Goal: Task Accomplishment & Management: Manage account settings

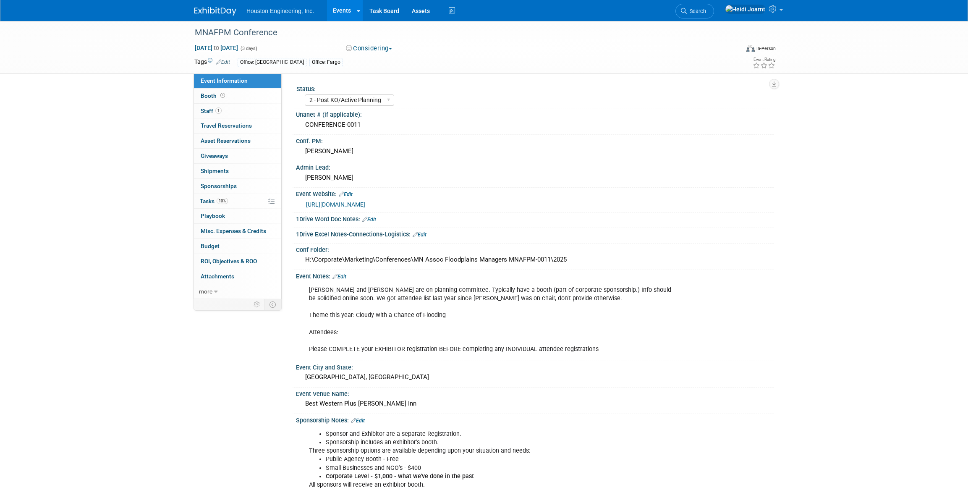
select select "2 - Post KO/Active Planning"
select select "Pending"
select select "Water Resources"
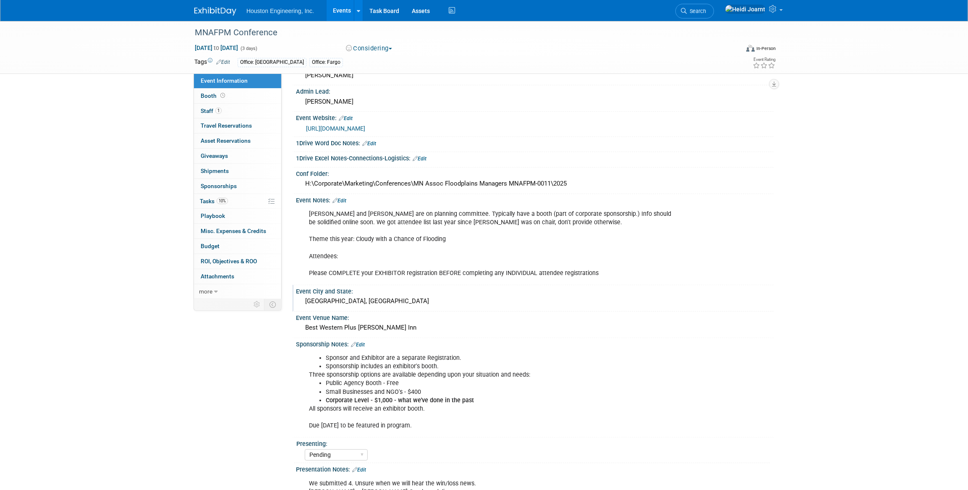
scroll to position [152, 0]
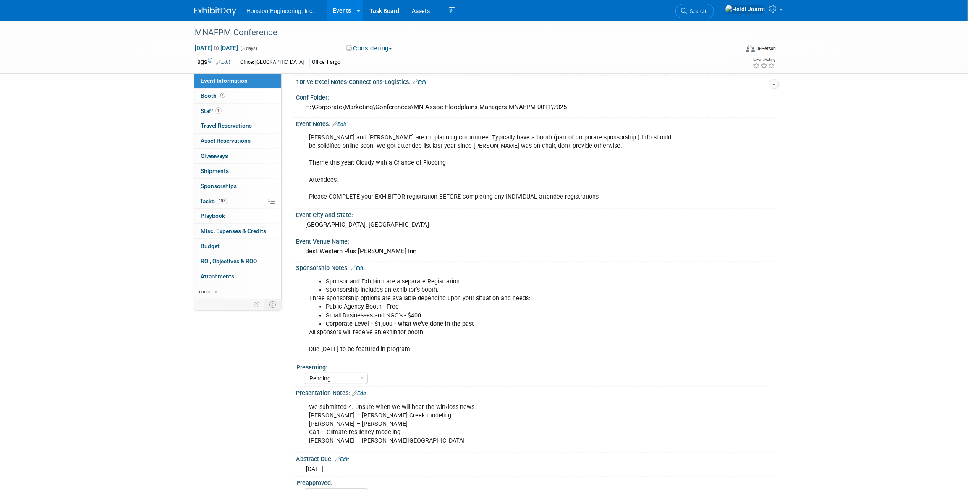
click at [361, 390] on link "Edit" at bounding box center [359, 393] width 14 height 6
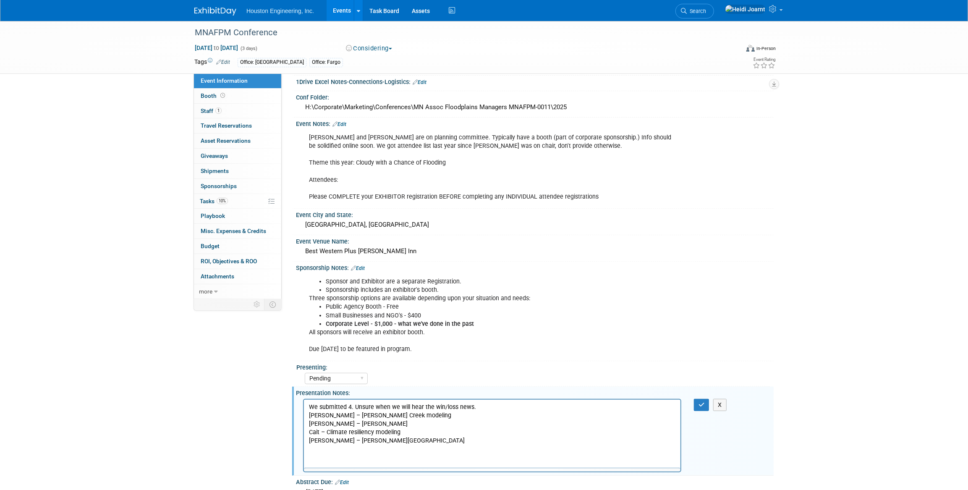
scroll to position [0, 0]
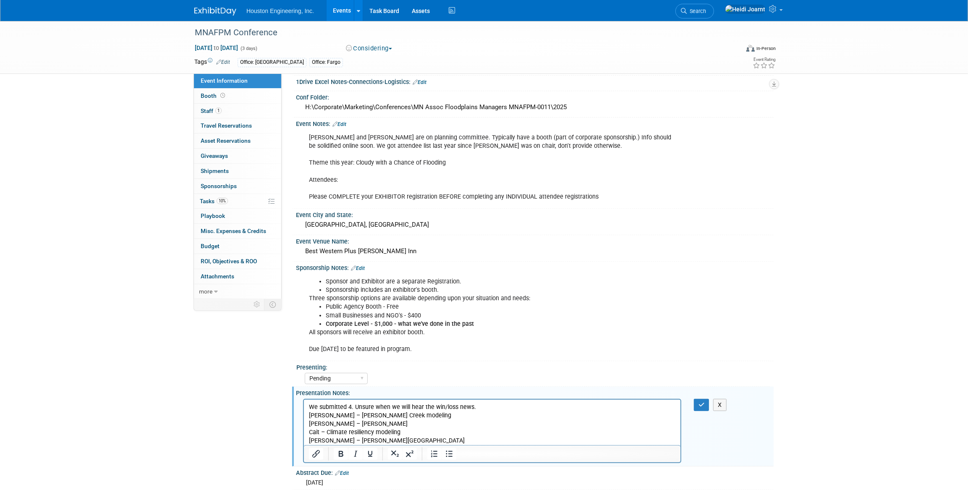
click at [429, 441] on p "We submitted 4. Unsure when we will hear the win/loss news. [PERSON_NAME] – [PE…" at bounding box center [491, 423] width 367 height 42
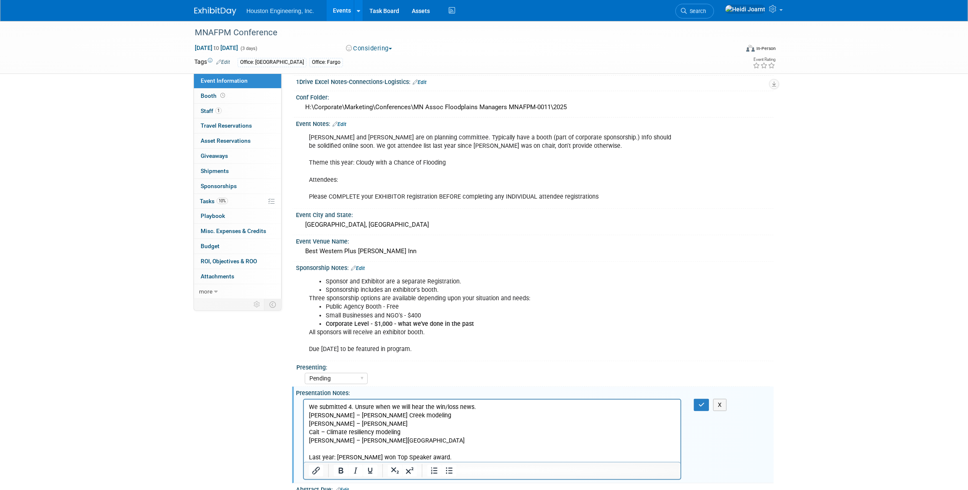
click at [385, 454] on p "Last year: [PERSON_NAME] won Top Speaker award." at bounding box center [491, 457] width 367 height 8
click at [704, 405] on icon "button" at bounding box center [701, 405] width 6 height 6
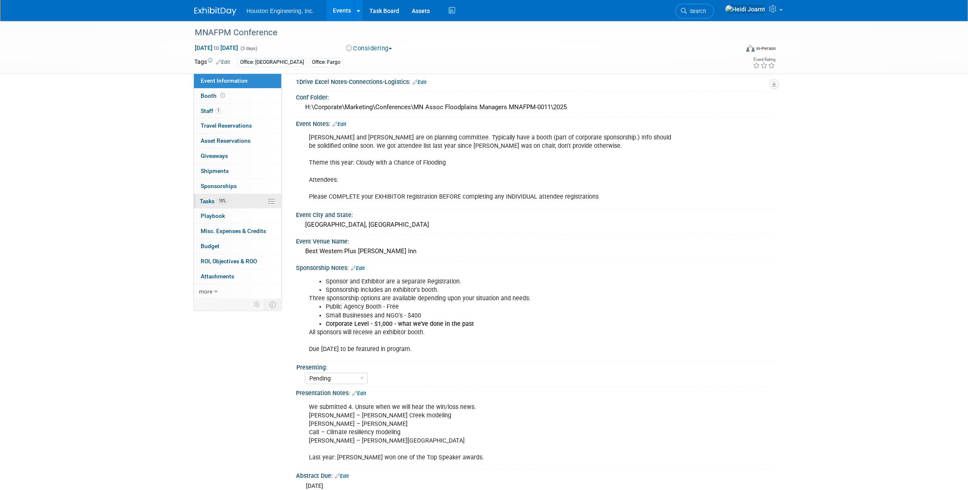
click at [235, 201] on link "10% Tasks 10%" at bounding box center [237, 201] width 87 height 15
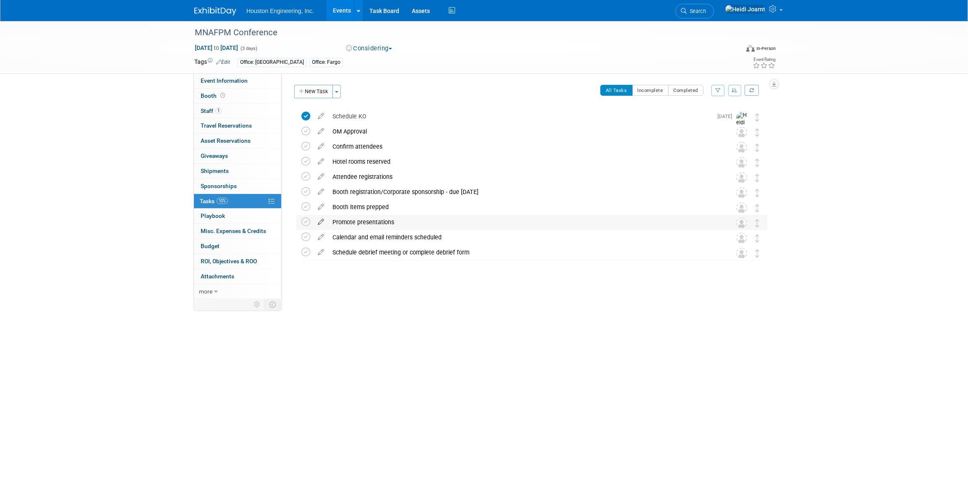
click at [319, 222] on icon at bounding box center [321, 220] width 15 height 10
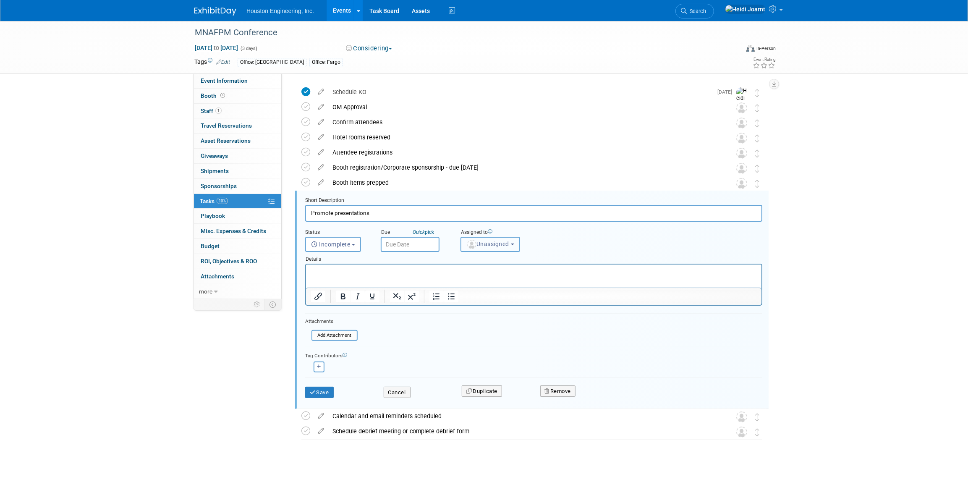
click at [485, 243] on span "Unassigned" at bounding box center [487, 243] width 43 height 7
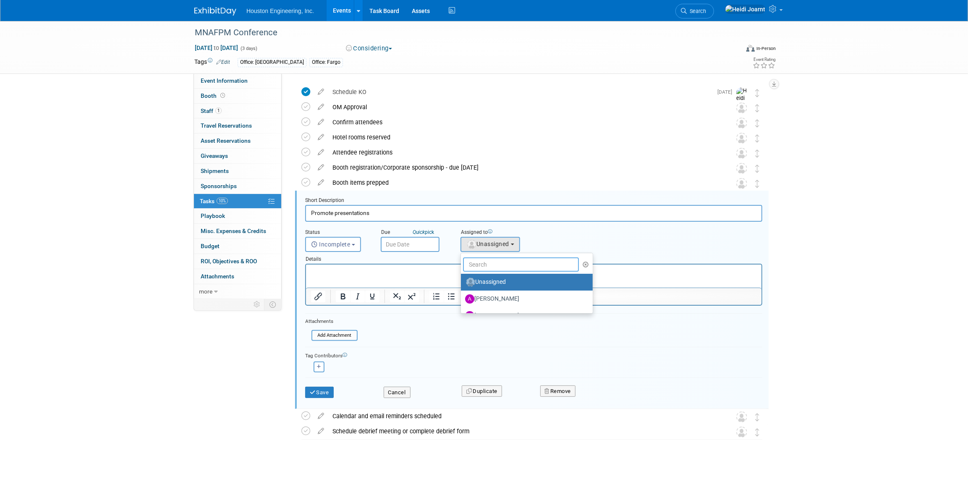
click at [496, 265] on input "text" at bounding box center [521, 264] width 116 height 14
type input "hei"
click at [494, 293] on label "[PERSON_NAME] (me)" at bounding box center [509, 298] width 88 height 13
click at [462, 295] on input "[PERSON_NAME] (me)" at bounding box center [459, 297] width 5 height 5
select select "6d2580fd-cc23-403a-9f47-834f17e7f51f"
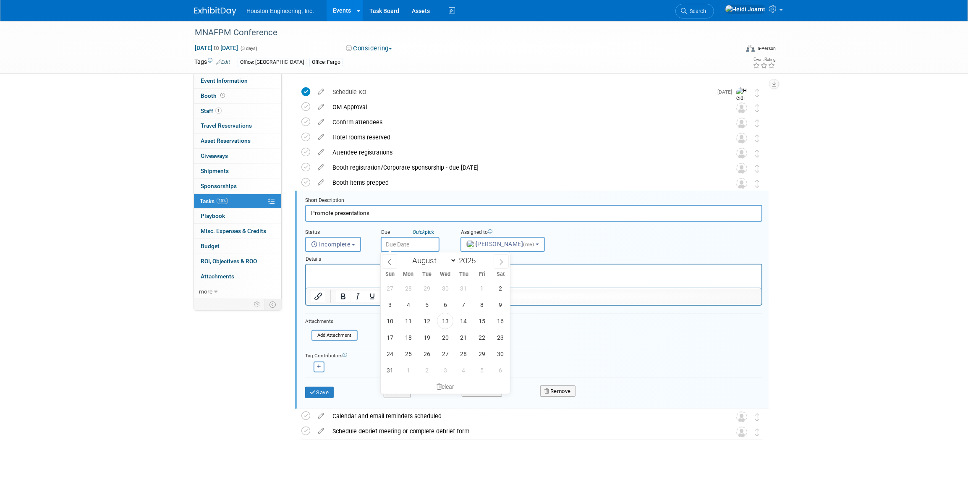
click at [411, 246] on input "text" at bounding box center [410, 244] width 59 height 15
click at [499, 264] on icon at bounding box center [500, 261] width 3 height 5
select select "10"
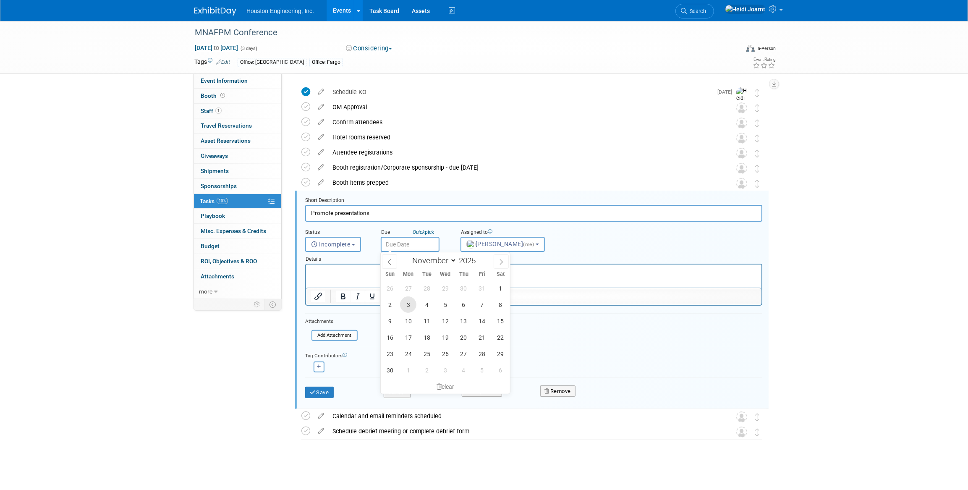
click at [405, 303] on span "3" at bounding box center [408, 304] width 16 height 16
type input "[DATE]"
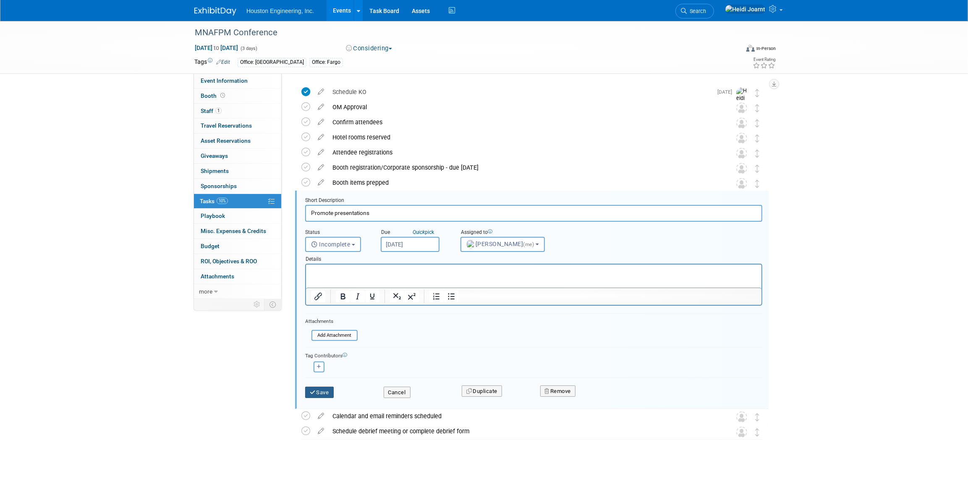
click at [328, 394] on button "Save" at bounding box center [319, 393] width 29 height 12
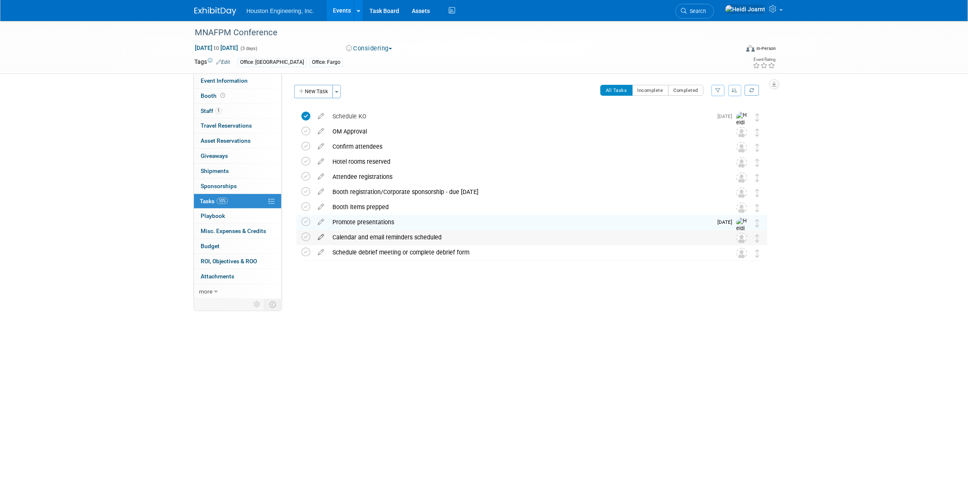
click at [323, 234] on icon at bounding box center [321, 235] width 15 height 10
select select "7"
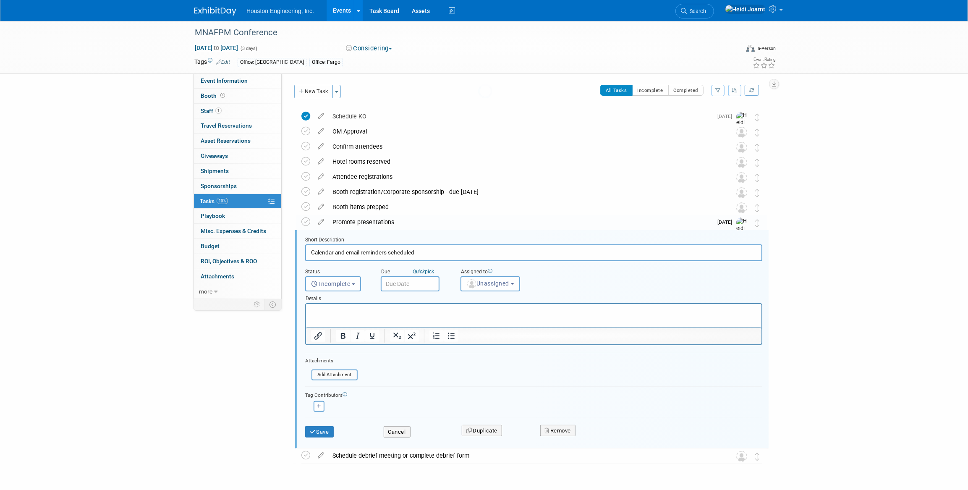
scroll to position [24, 0]
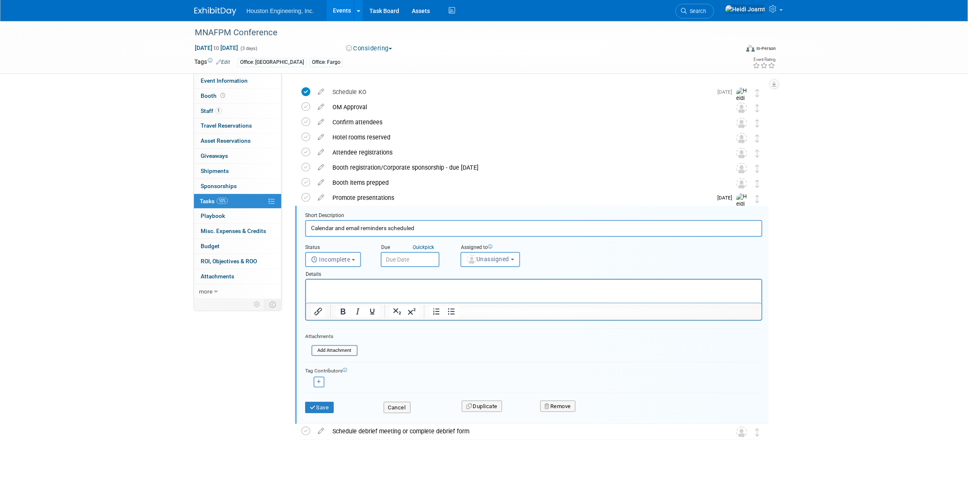
click at [483, 248] on div "Assigned to" at bounding box center [512, 248] width 105 height 8
click at [483, 254] on button "Unassigned" at bounding box center [490, 259] width 60 height 15
click at [484, 280] on input "text" at bounding box center [521, 279] width 116 height 14
type input "[PERSON_NAME]"
drag, startPoint x: 489, startPoint y: 298, endPoint x: 183, endPoint y: 23, distance: 411.6
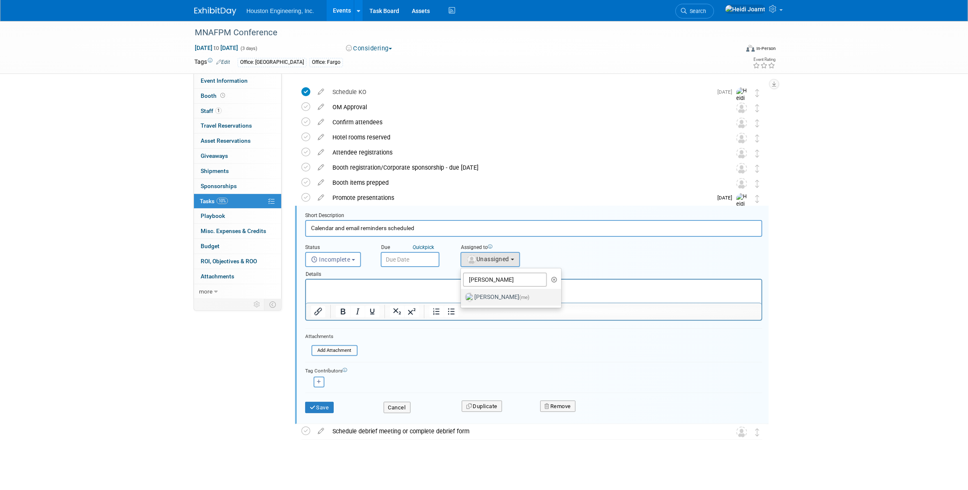
click at [489, 298] on label "[PERSON_NAME] (me)" at bounding box center [509, 296] width 88 height 13
click at [462, 298] on input "[PERSON_NAME] (me)" at bounding box center [459, 295] width 5 height 5
select select "6d2580fd-cc23-403a-9f47-834f17e7f51f"
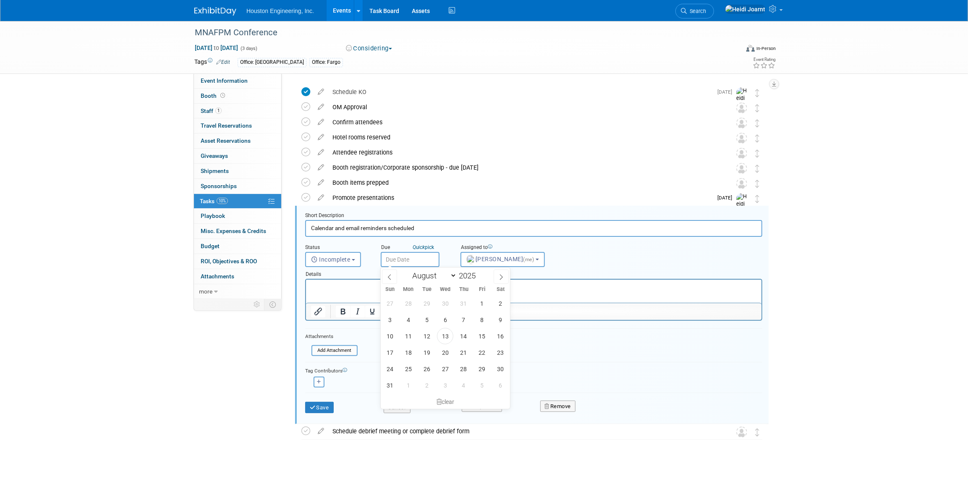
click at [411, 256] on input "text" at bounding box center [410, 259] width 59 height 15
click at [502, 277] on icon at bounding box center [501, 277] width 6 height 6
click at [387, 276] on icon at bounding box center [390, 277] width 6 height 6
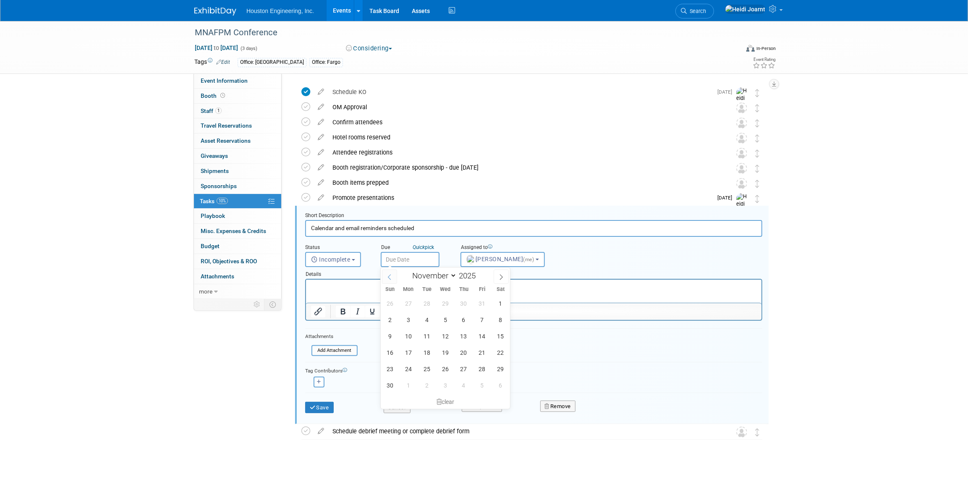
select select "9"
click at [407, 318] on span "6" at bounding box center [408, 319] width 16 height 16
type input "[DATE]"
click at [323, 409] on button "Save" at bounding box center [319, 408] width 29 height 12
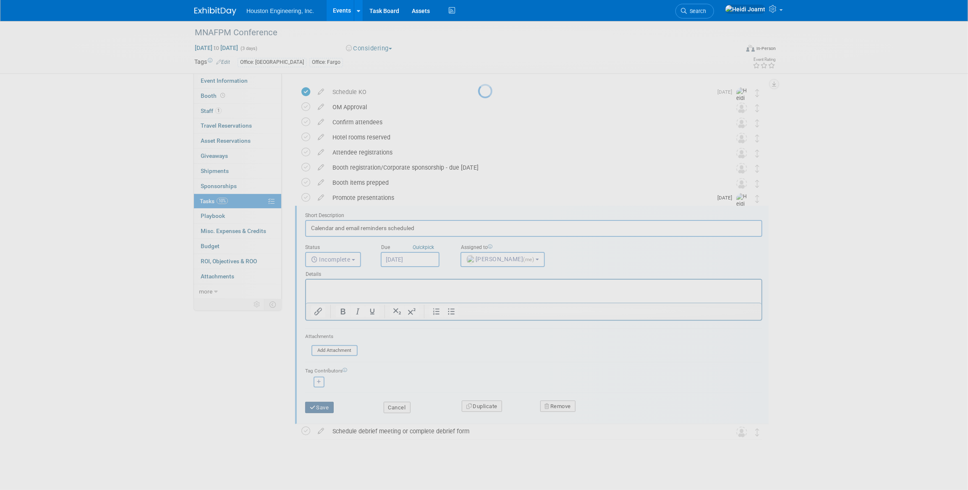
scroll to position [0, 0]
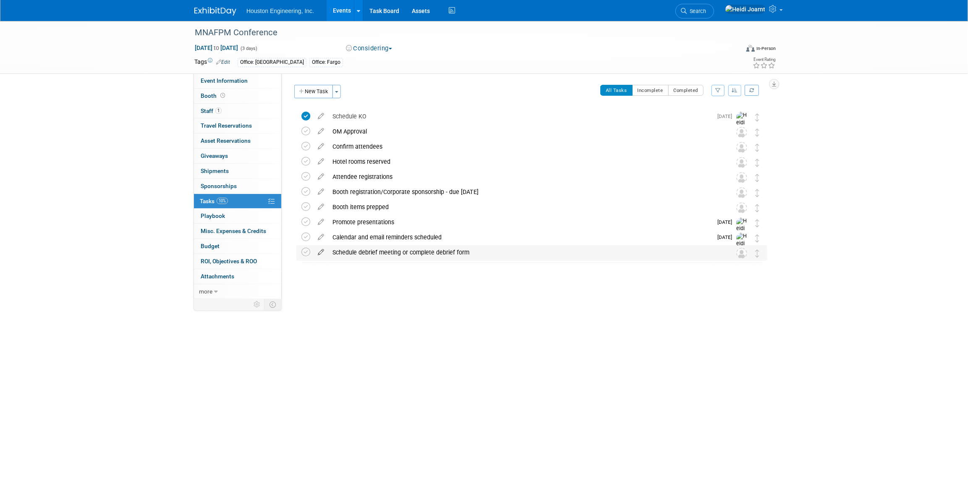
click at [319, 253] on icon at bounding box center [321, 250] width 15 height 10
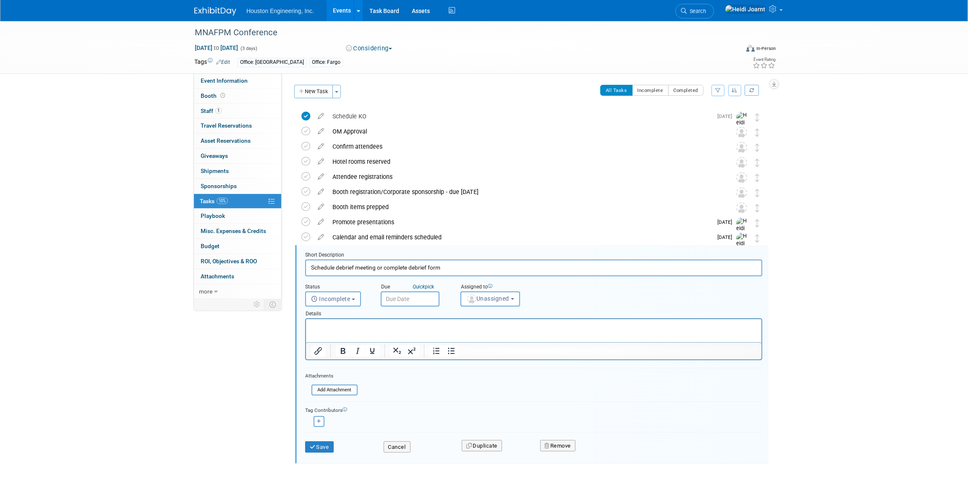
scroll to position [24, 0]
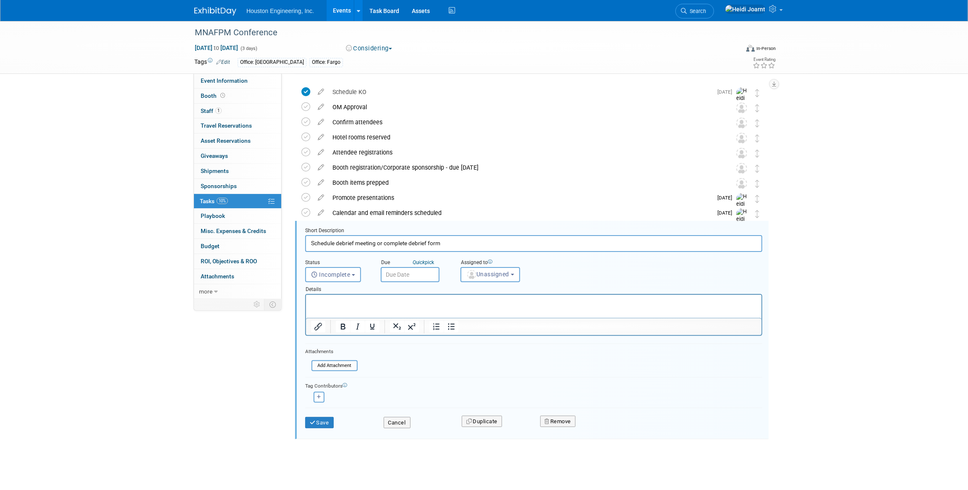
click at [415, 275] on input "text" at bounding box center [410, 274] width 59 height 15
click at [499, 293] on icon at bounding box center [501, 292] width 6 height 6
select select "9"
click at [407, 382] on span "27" at bounding box center [408, 384] width 16 height 16
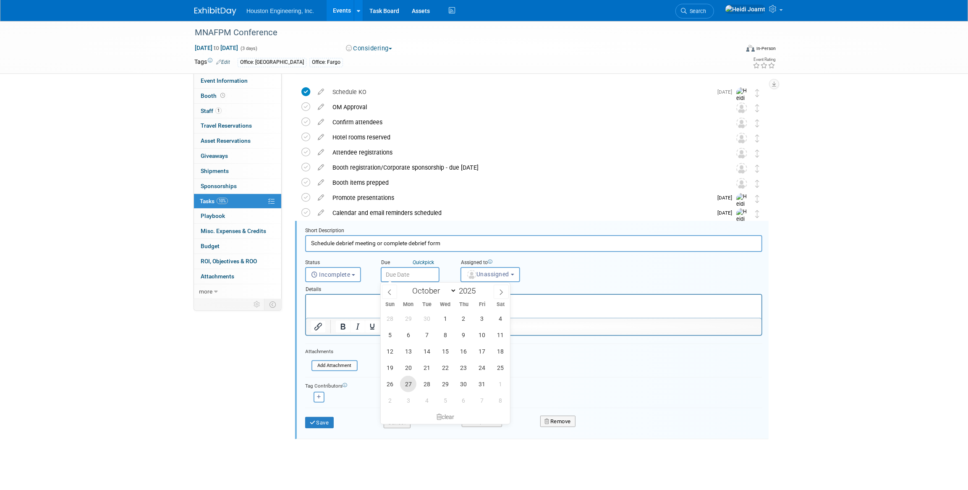
type input "[DATE]"
click at [327, 423] on button "Save" at bounding box center [319, 423] width 29 height 12
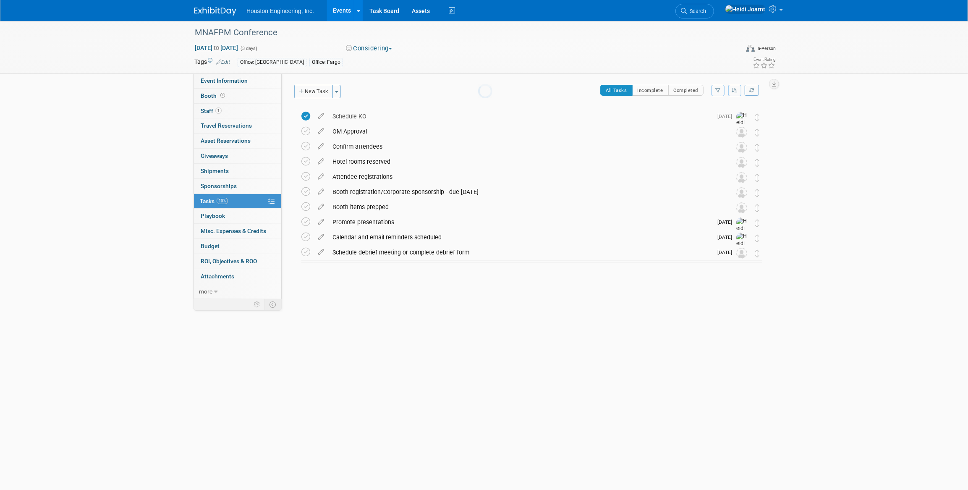
scroll to position [0, 0]
click at [243, 80] on span "Event Information" at bounding box center [224, 80] width 47 height 7
select select "2 - Post KO/Active Planning"
select select "Pending"
select select "Water Resources"
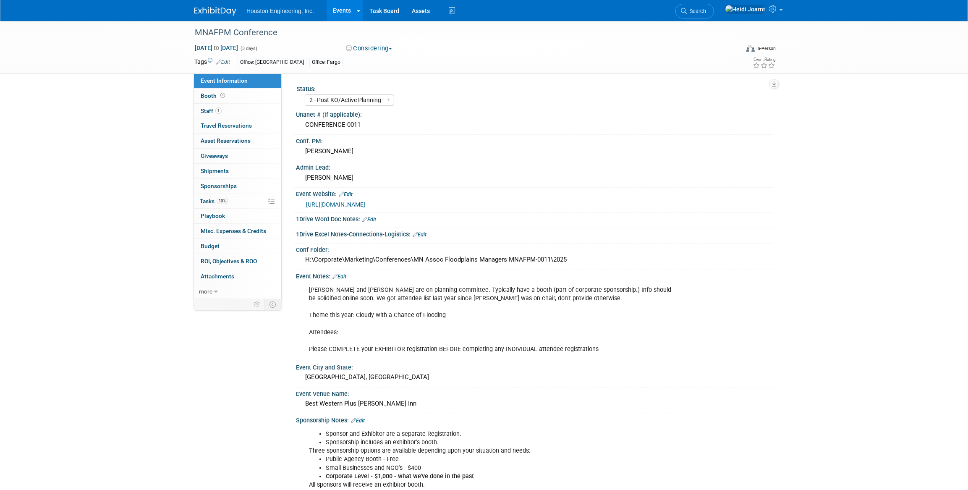
scroll to position [38, 0]
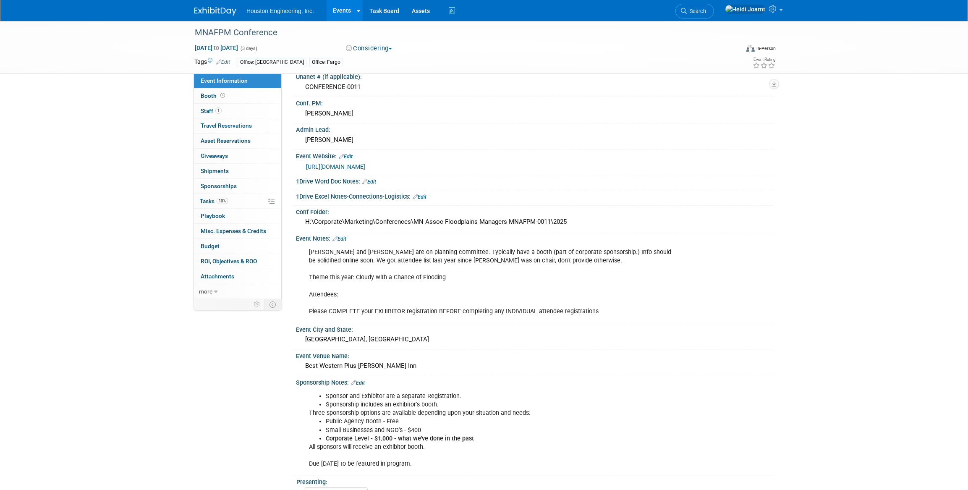
click at [361, 381] on link "Edit" at bounding box center [358, 383] width 14 height 6
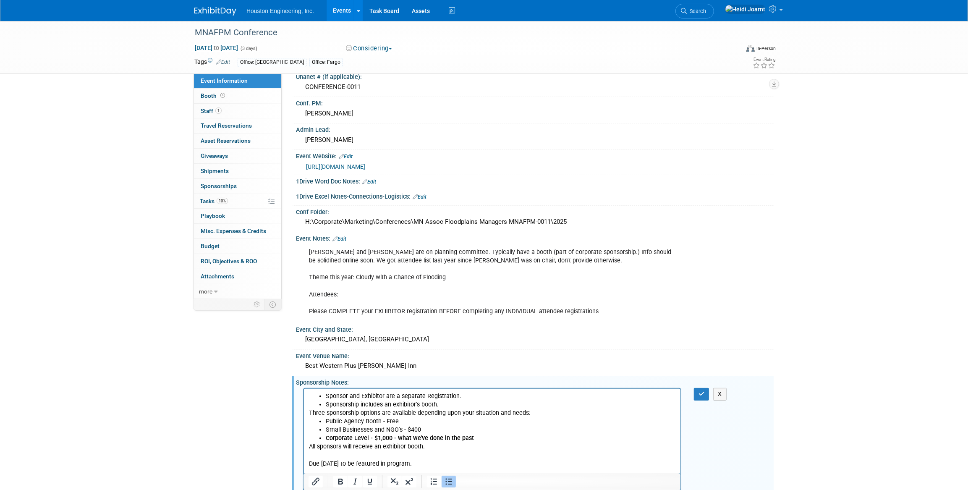
scroll to position [0, 0]
click at [371, 404] on li "Sponsorship includes an exhibitor's booth." at bounding box center [500, 404] width 350 height 8
click at [408, 404] on li "Sponsorship includes an exhibitor's booth." at bounding box center [500, 404] width 350 height 8
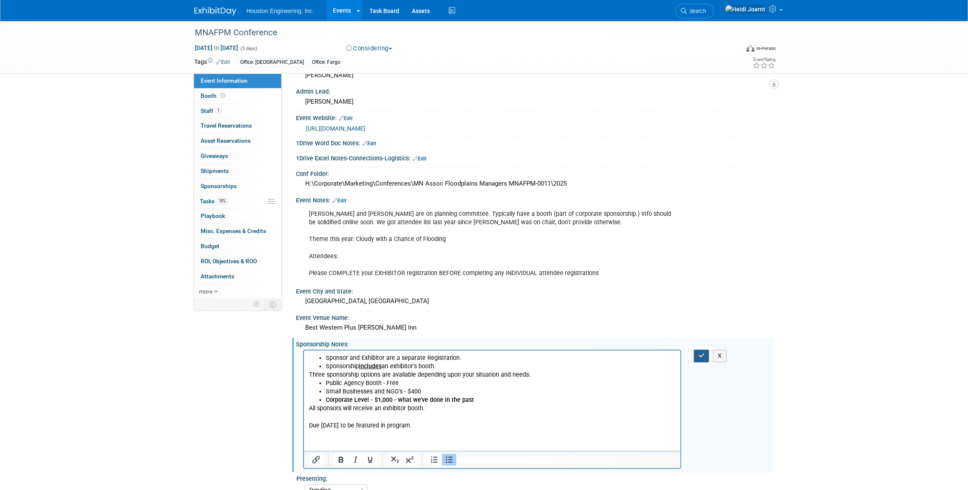
click at [701, 357] on button "button" at bounding box center [702, 356] width 16 height 12
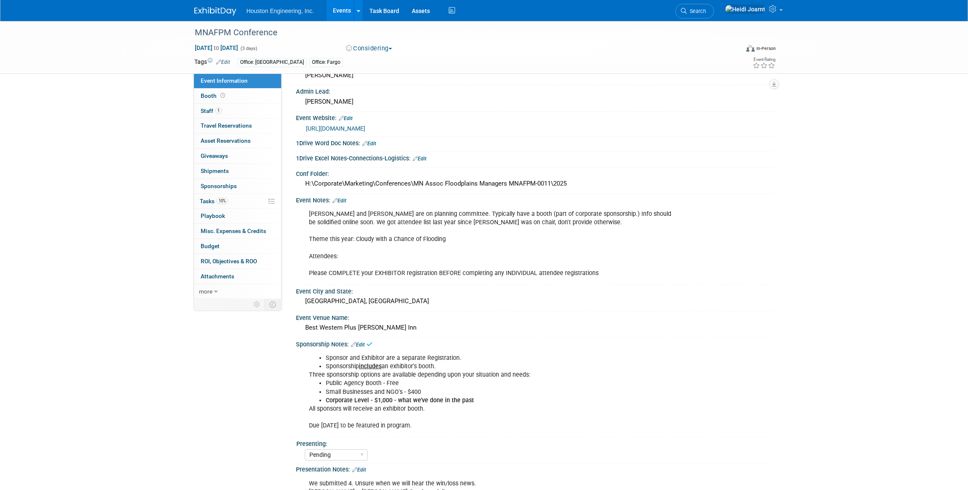
scroll to position [152, 0]
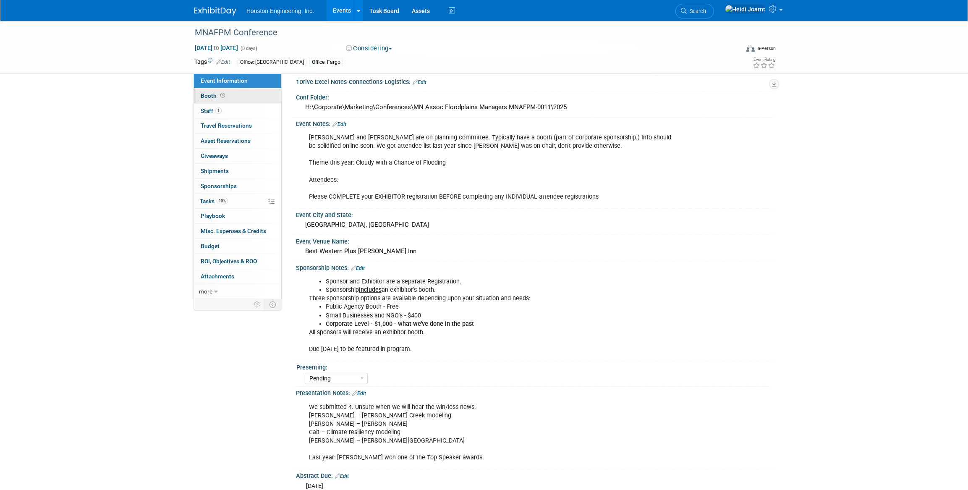
click at [221, 89] on link "Booth" at bounding box center [237, 96] width 87 height 15
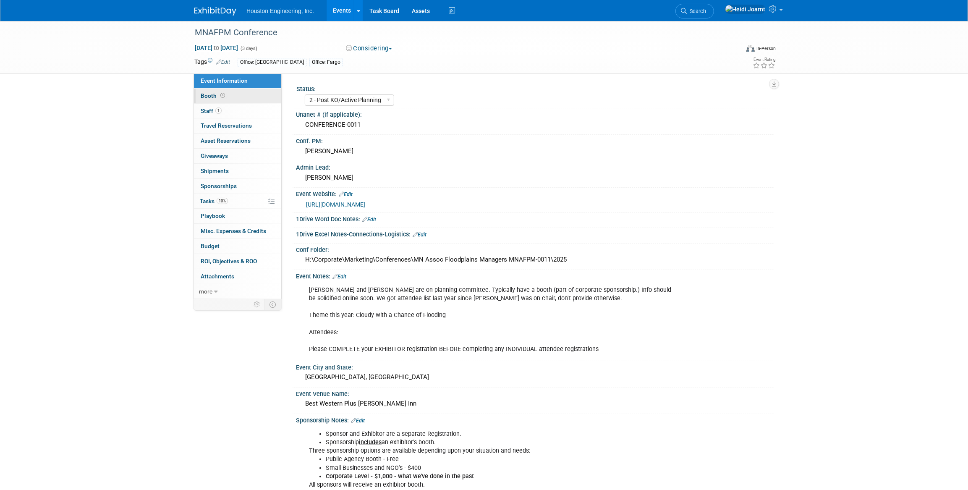
select select "Yes"
select select "[GEOGRAPHIC_DATA]"
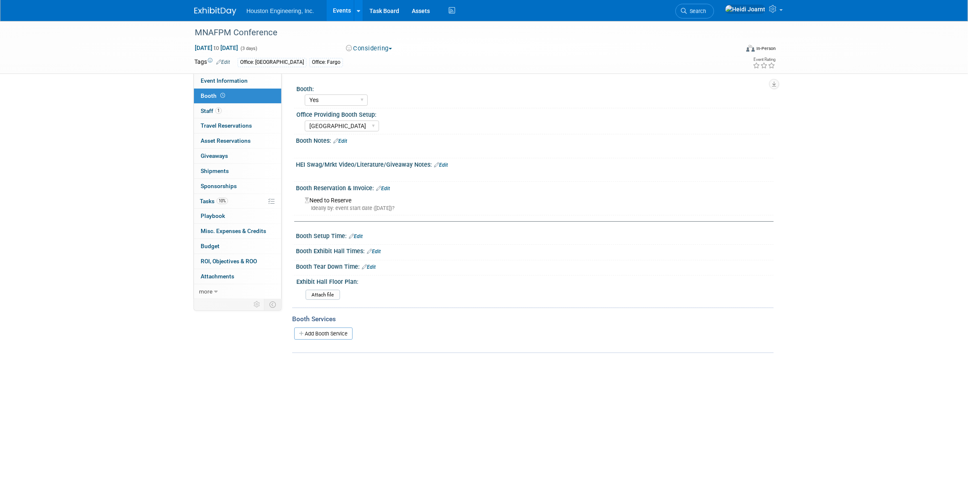
click at [443, 166] on link "Edit" at bounding box center [441, 165] width 14 height 6
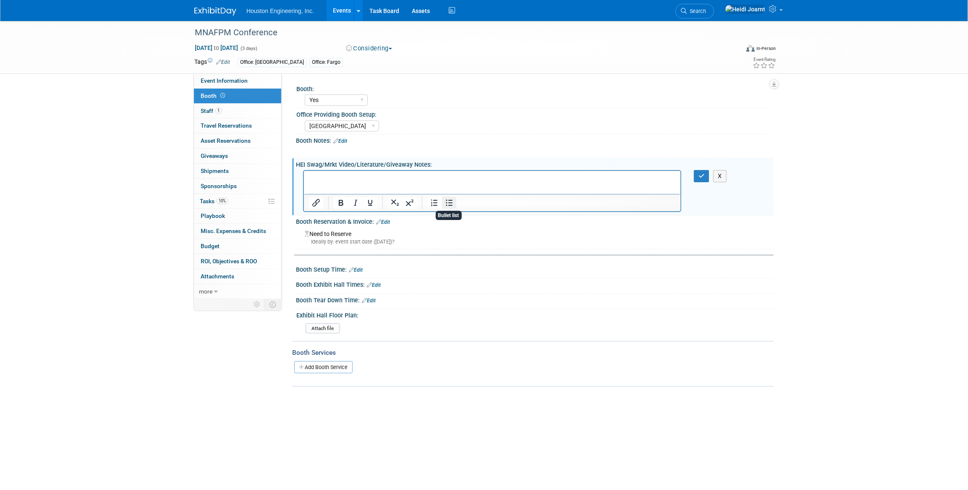
click at [446, 204] on icon "Bullet list" at bounding box center [449, 203] width 10 height 10
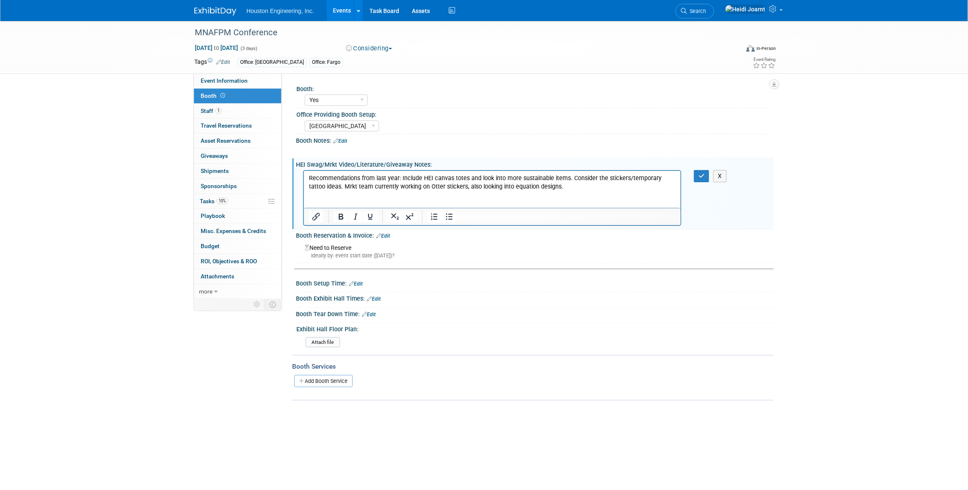
click at [308, 178] on p "Recommendations from last year: Include HEI canvas totes and look into more sus…" at bounding box center [491, 182] width 367 height 17
click at [445, 219] on icon "Bullet list" at bounding box center [449, 217] width 10 height 10
click at [363, 186] on li "Recommendations from last year: Include HEI canvas totes and look into more sus…" at bounding box center [500, 182] width 350 height 17
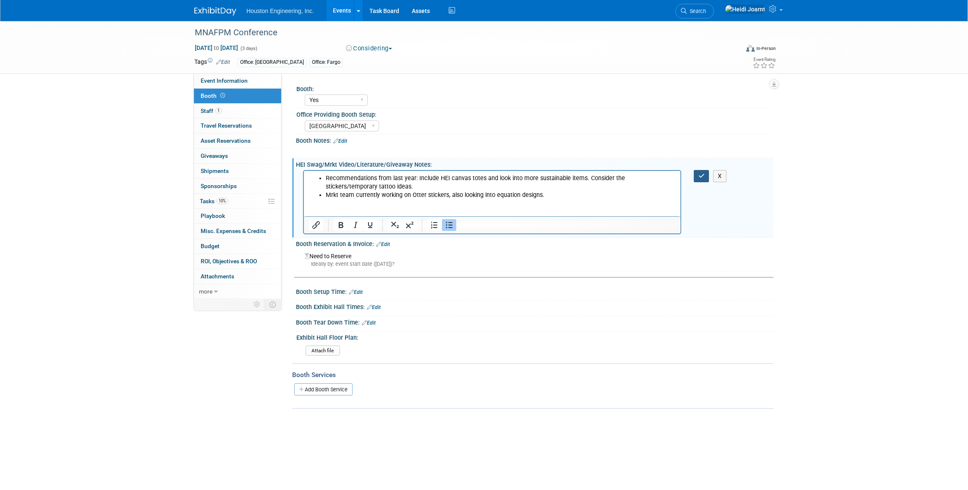
click at [703, 176] on icon "button" at bounding box center [701, 176] width 6 height 6
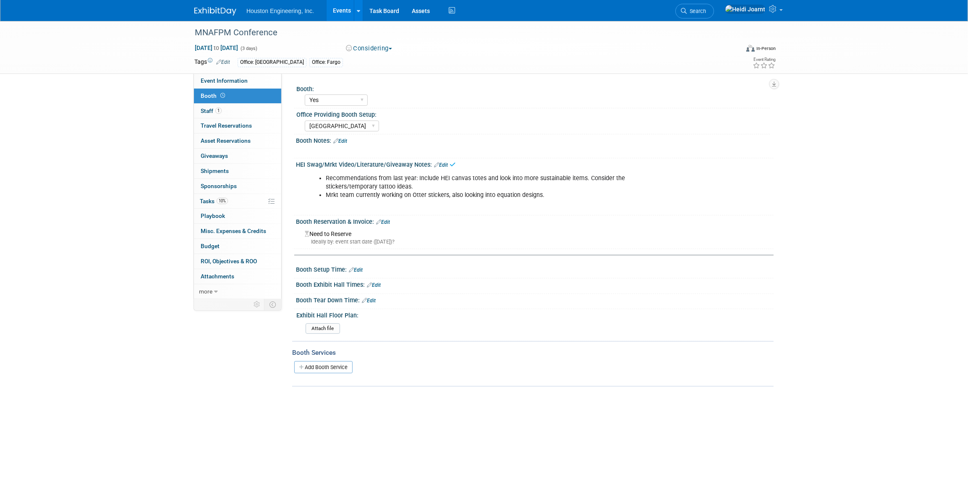
click at [342, 142] on link "Edit" at bounding box center [340, 141] width 14 height 6
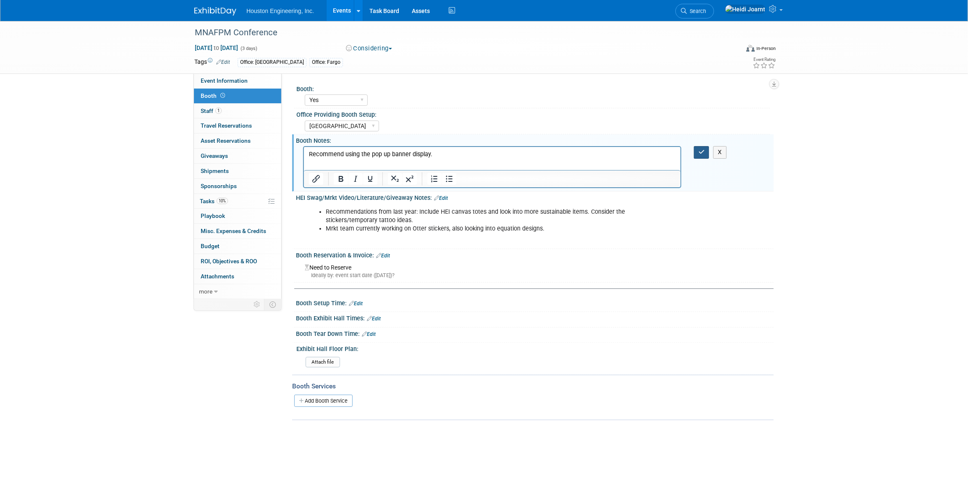
click at [695, 149] on button "button" at bounding box center [702, 152] width 16 height 12
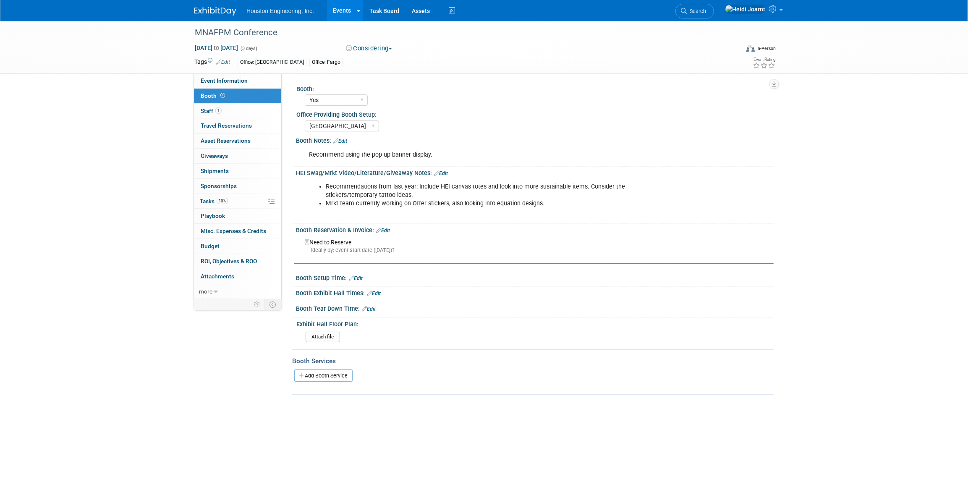
click at [436, 172] on icon at bounding box center [436, 172] width 5 height 5
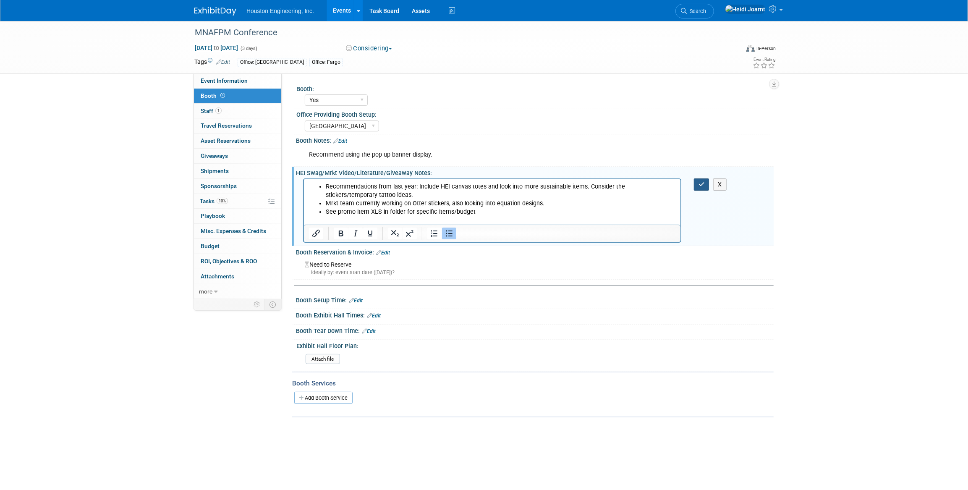
click at [704, 185] on icon "button" at bounding box center [701, 184] width 6 height 6
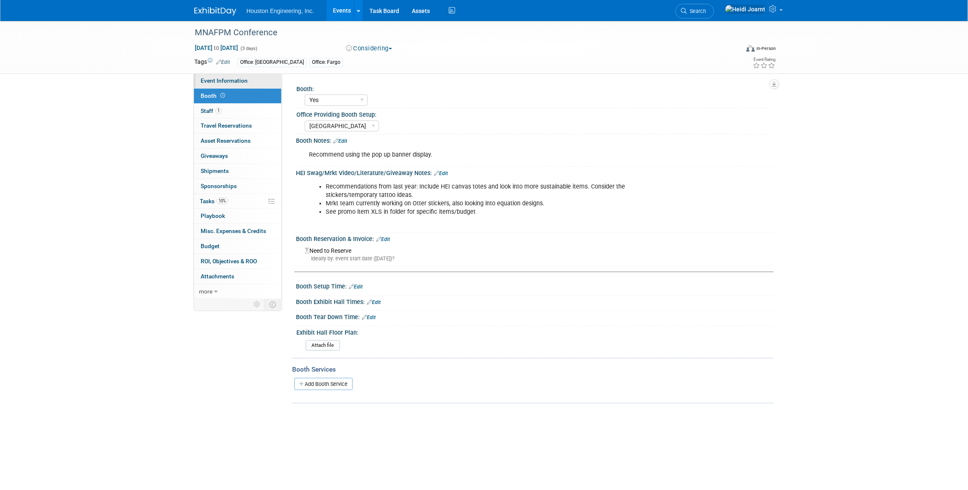
click at [225, 81] on span "Event Information" at bounding box center [224, 80] width 47 height 7
select select "2 - Post KO/Active Planning"
select select "Pending"
select select "Water Resources"
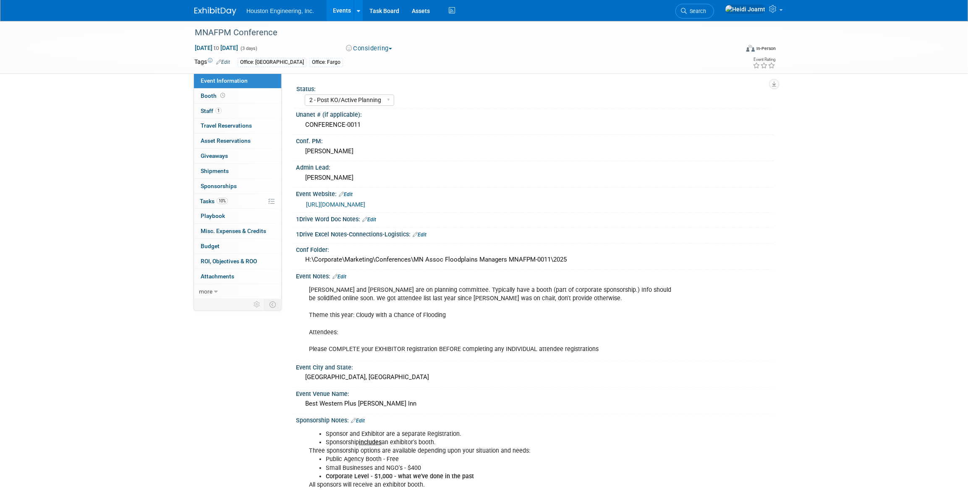
click at [343, 277] on link "Edit" at bounding box center [339, 277] width 14 height 6
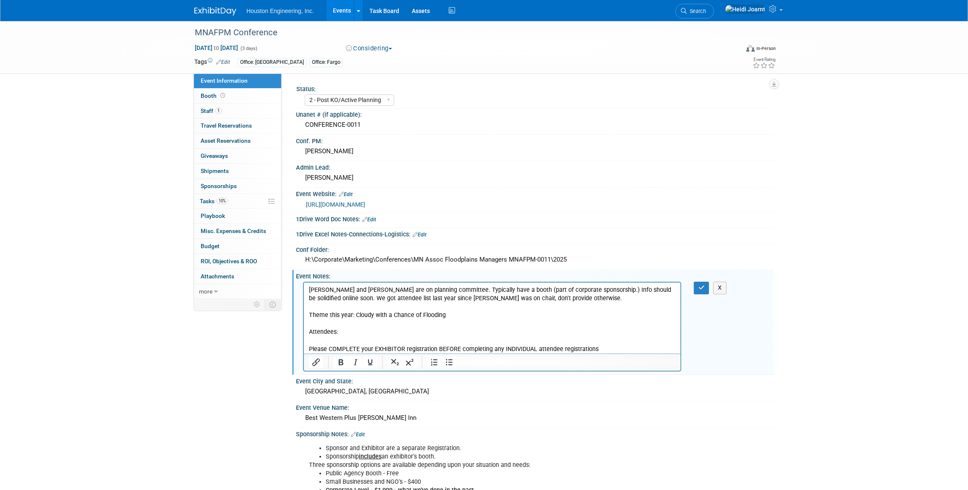
click at [612, 348] on p "[PERSON_NAME] and [PERSON_NAME] are on planning committee. Typically have a boo…" at bounding box center [491, 320] width 367 height 68
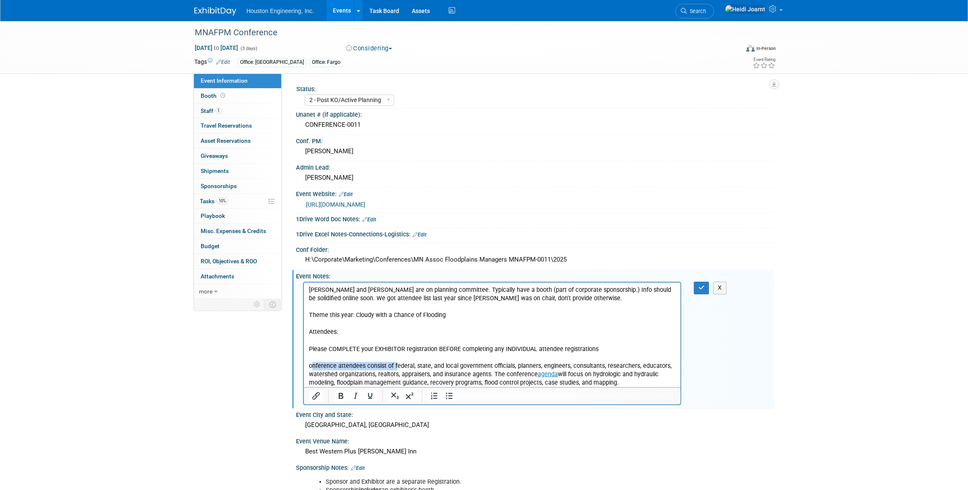
drag, startPoint x: 394, startPoint y: 365, endPoint x: 313, endPoint y: 364, distance: 81.4
click at [313, 364] on p "onference attendees consist of federal, state, and local government officials, …" at bounding box center [491, 374] width 367 height 25
drag, startPoint x: 462, startPoint y: 373, endPoint x: 550, endPoint y: 371, distance: 88.1
click at [550, 371] on p "Audience: Federal, state, and local government officials, planners, engineers, …" at bounding box center [491, 374] width 367 height 25
click at [534, 384] on p "Audience: Federal, state, and local government officials, planners, engineers, …" at bounding box center [491, 374] width 367 height 25
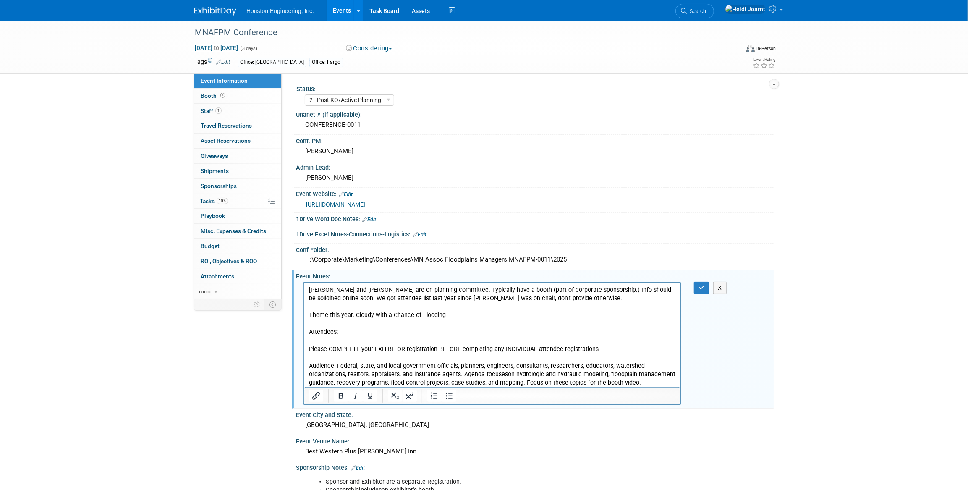
drag, startPoint x: 638, startPoint y: 384, endPoint x: 462, endPoint y: 373, distance: 176.6
click at [462, 373] on p "Audience: Federal, state, and local government officials, planners, engineers, …" at bounding box center [491, 374] width 367 height 25
copy p "Agenda focuses on hydrologic and hydraulic modeling, floodplain management guid…"
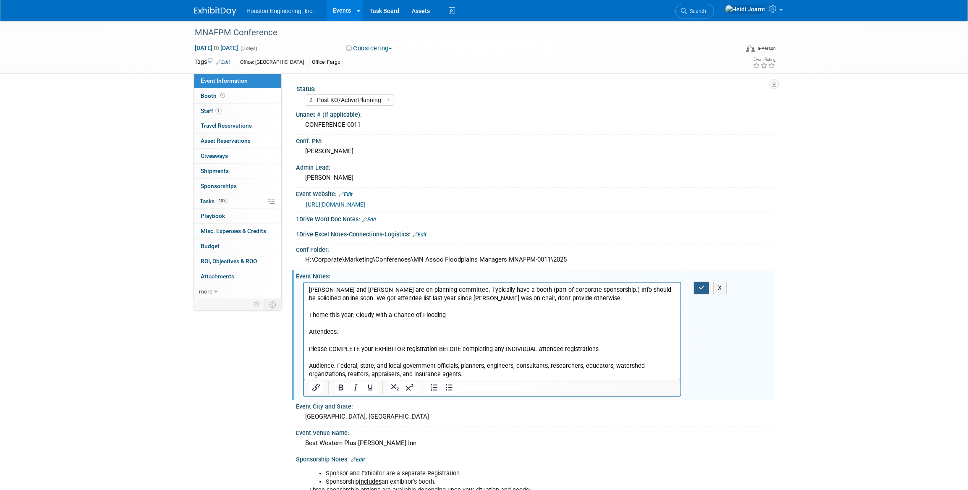
click at [701, 287] on icon "button" at bounding box center [701, 288] width 6 height 6
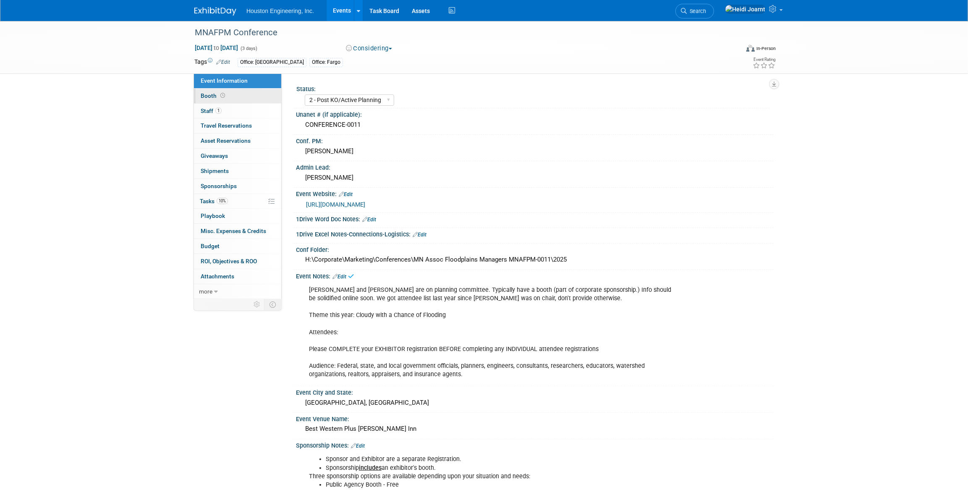
click at [237, 99] on link "Booth" at bounding box center [237, 96] width 87 height 15
select select "Yes"
select select "[GEOGRAPHIC_DATA]"
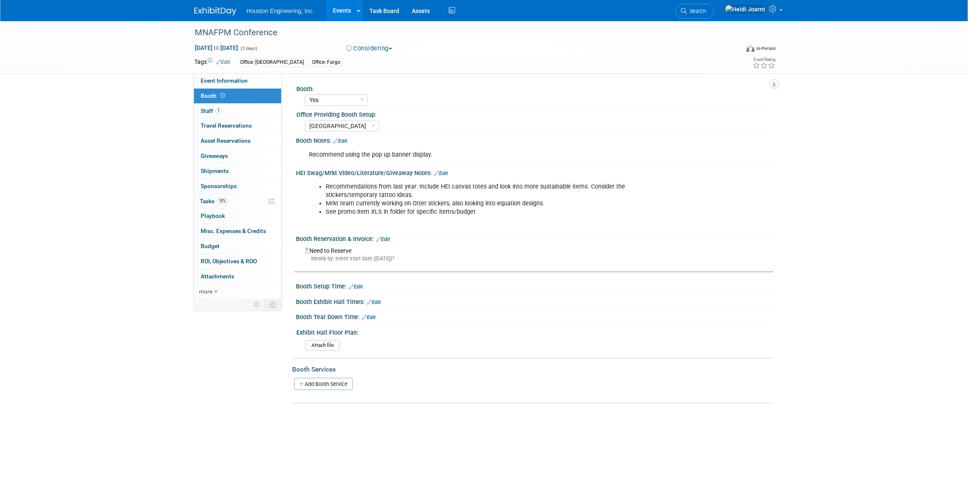
click at [345, 143] on link "Edit" at bounding box center [340, 141] width 14 height 6
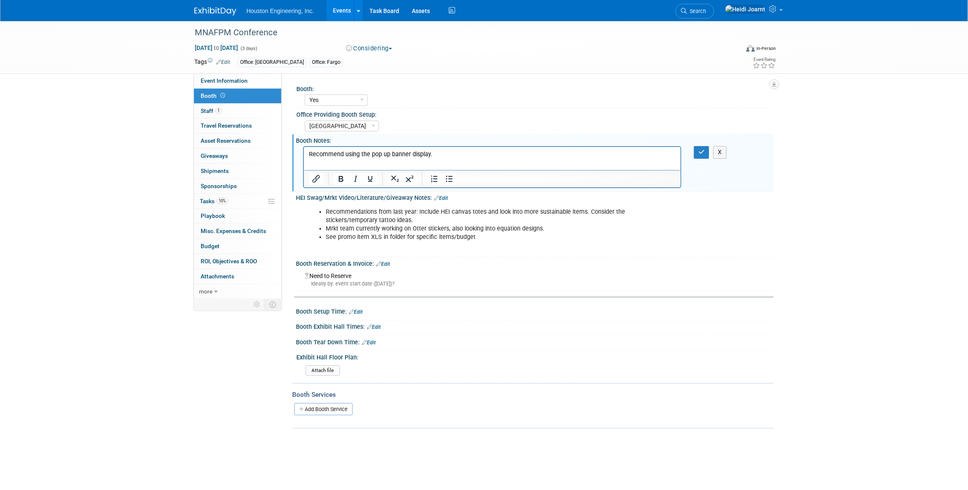
click at [452, 150] on p "Recommend using the pop up banner display." at bounding box center [491, 154] width 367 height 8
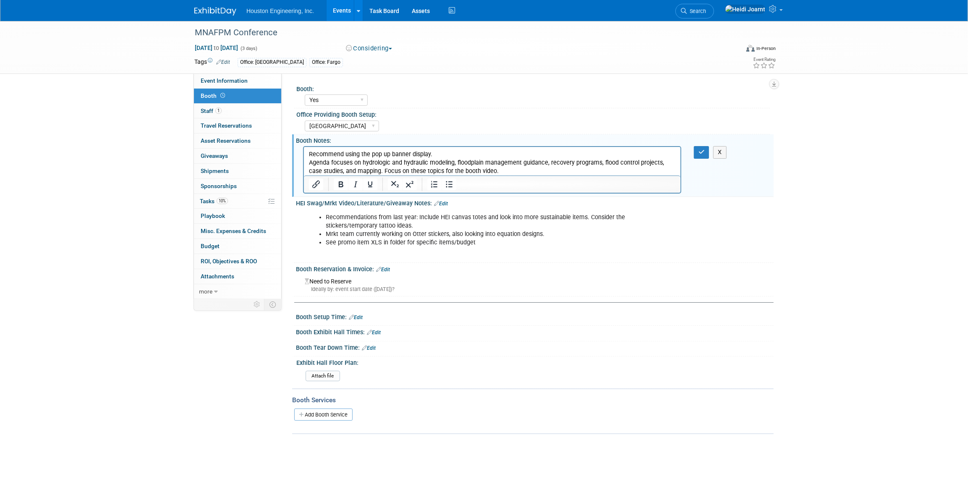
click at [310, 163] on p "Agenda focuses on hydrologic and hydraulic modeling, floodplain management guid…" at bounding box center [491, 167] width 367 height 17
drag, startPoint x: 487, startPoint y: 172, endPoint x: 303, endPoint y: 165, distance: 183.6
click at [303, 165] on html "Recommend using the pop up banner display. Agenda focuses on hydrologic and hyd…" at bounding box center [491, 161] width 376 height 29
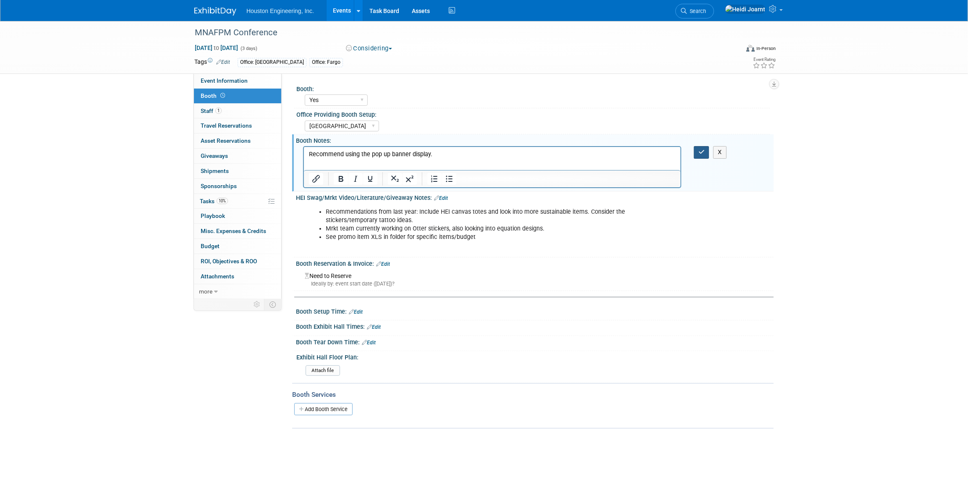
click at [700, 157] on button "button" at bounding box center [702, 152] width 16 height 12
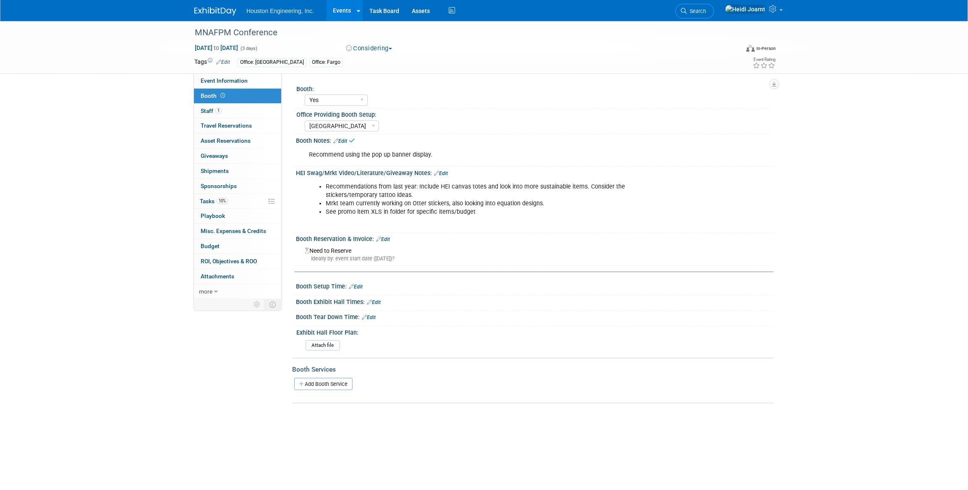
click at [445, 175] on link "Edit" at bounding box center [441, 173] width 14 height 6
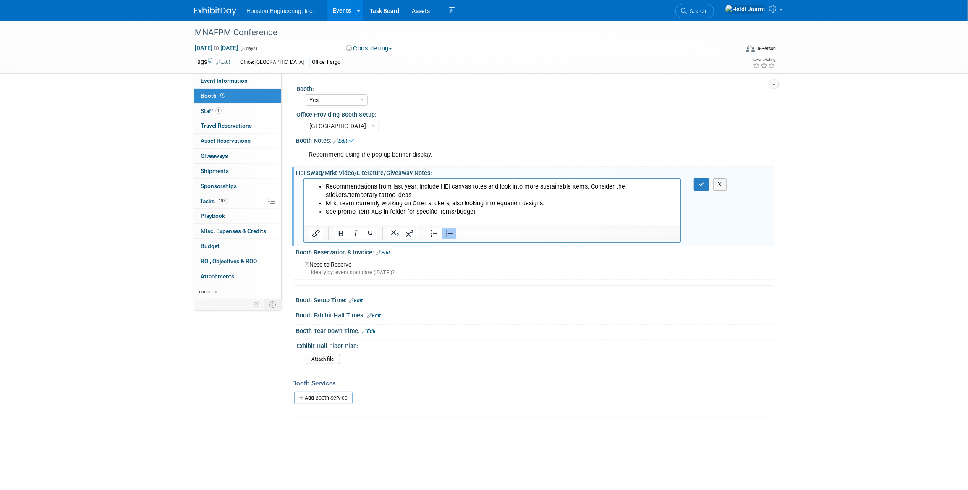
click at [484, 215] on li "See promo item XLS in folder for specific items/budget" at bounding box center [500, 212] width 350 height 8
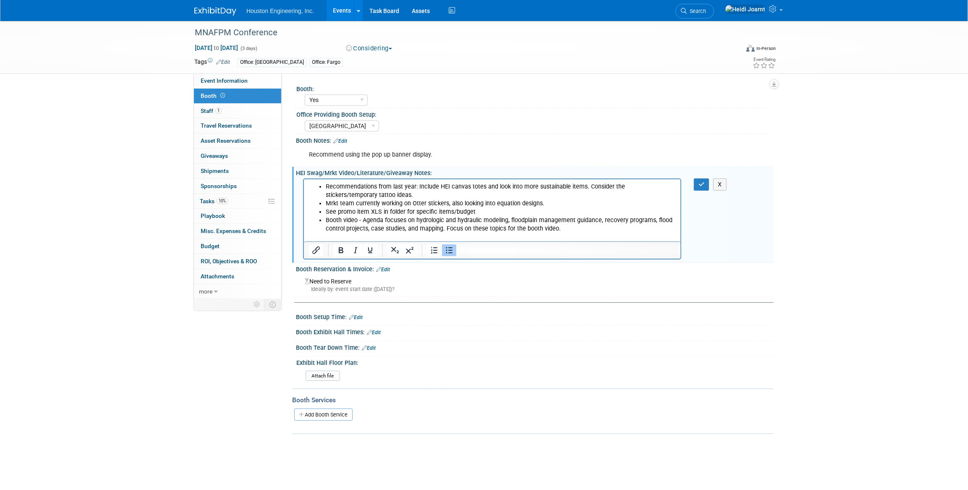
click at [361, 220] on li "Booth video - Agenda focuses on hydrologic and hydraulic modeling, floodplain m…" at bounding box center [500, 224] width 350 height 17
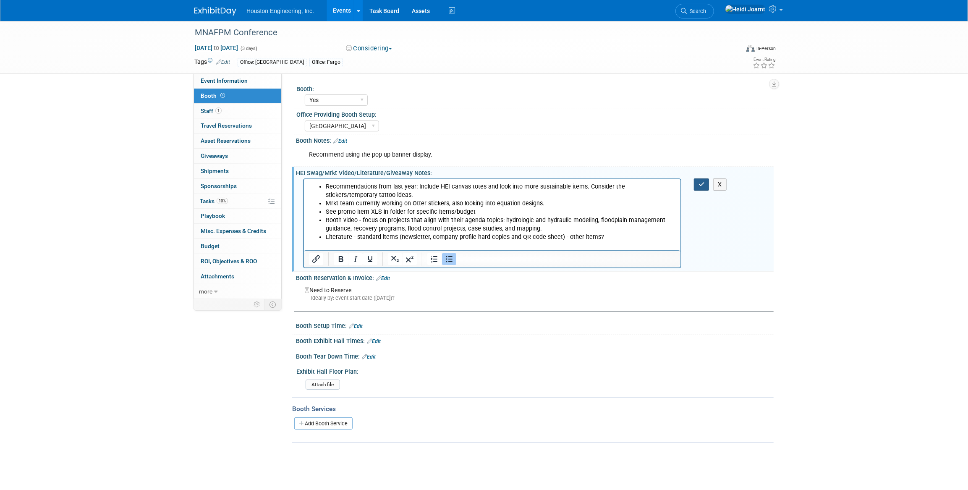
click at [696, 185] on button "button" at bounding box center [702, 184] width 16 height 12
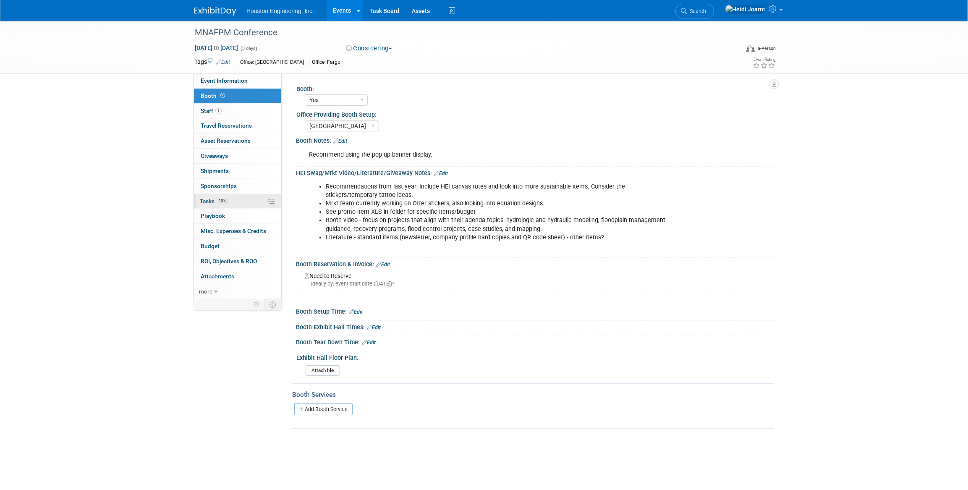
click at [233, 202] on link "10% Tasks 10%" at bounding box center [237, 201] width 87 height 15
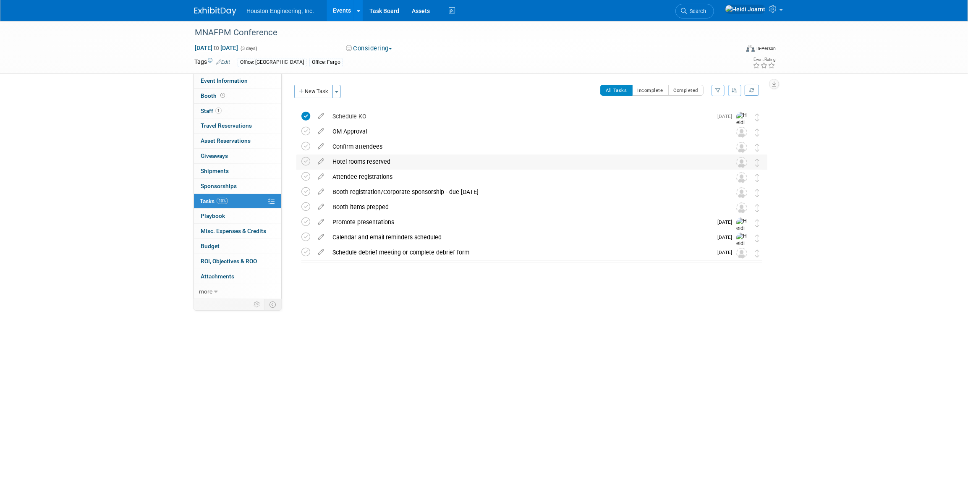
click at [411, 162] on div "Hotel rooms reserved" at bounding box center [523, 161] width 391 height 14
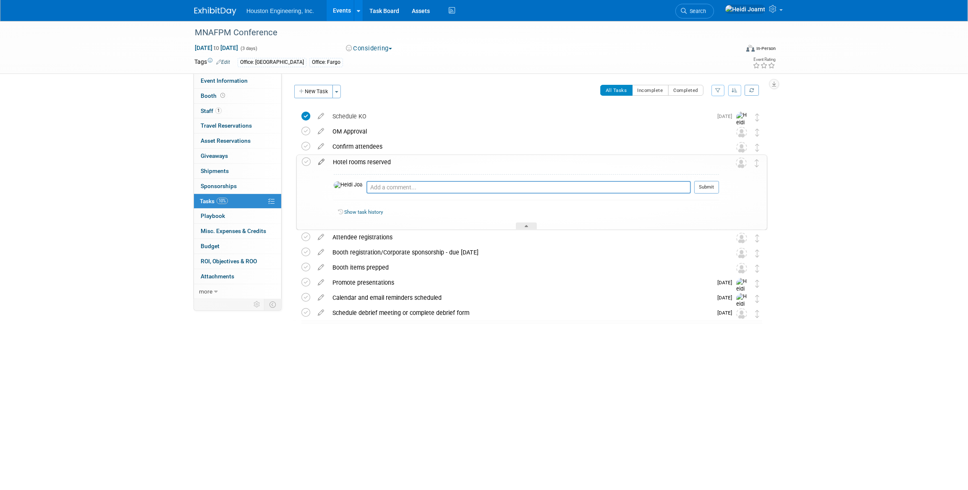
click at [319, 165] on icon at bounding box center [321, 160] width 15 height 10
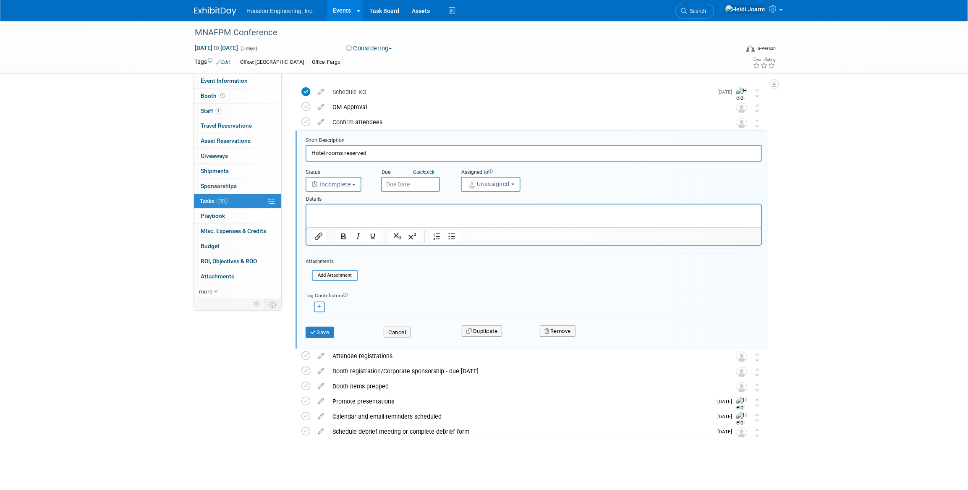
scroll to position [25, 0]
click at [361, 211] on p "Rich Text Area. Press ALT-0 for help." at bounding box center [533, 211] width 445 height 8
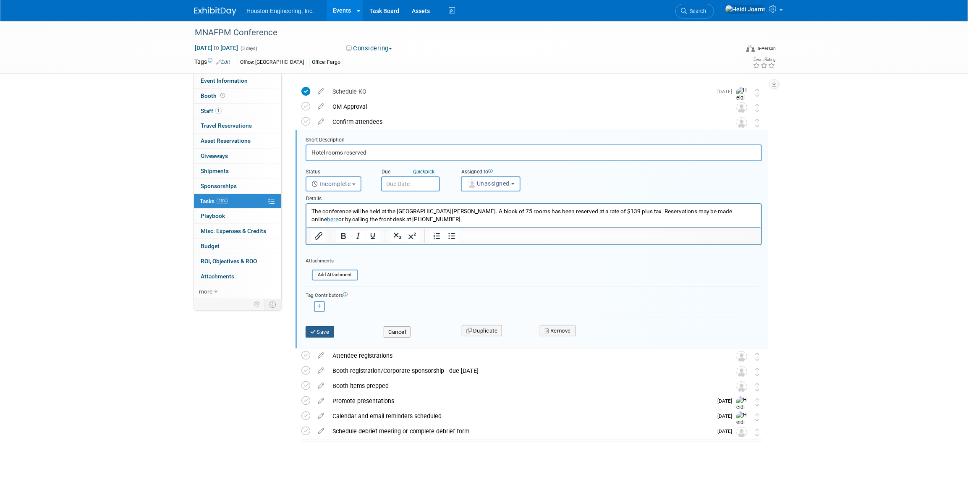
click at [324, 331] on button "Save" at bounding box center [320, 332] width 29 height 12
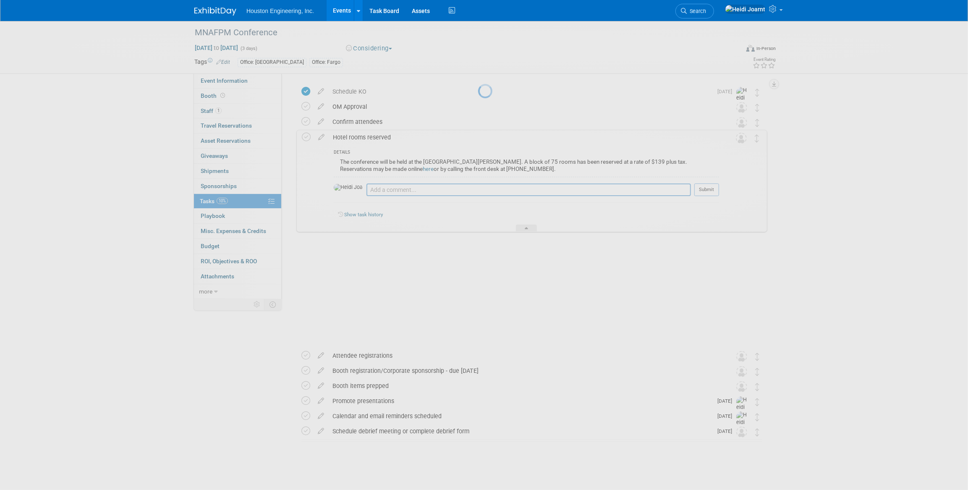
scroll to position [0, 0]
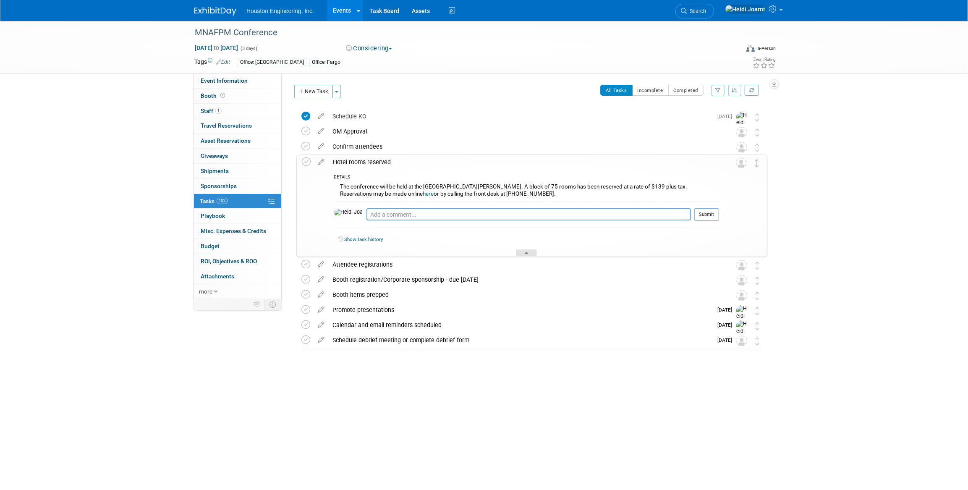
click at [531, 255] on div at bounding box center [526, 252] width 21 height 7
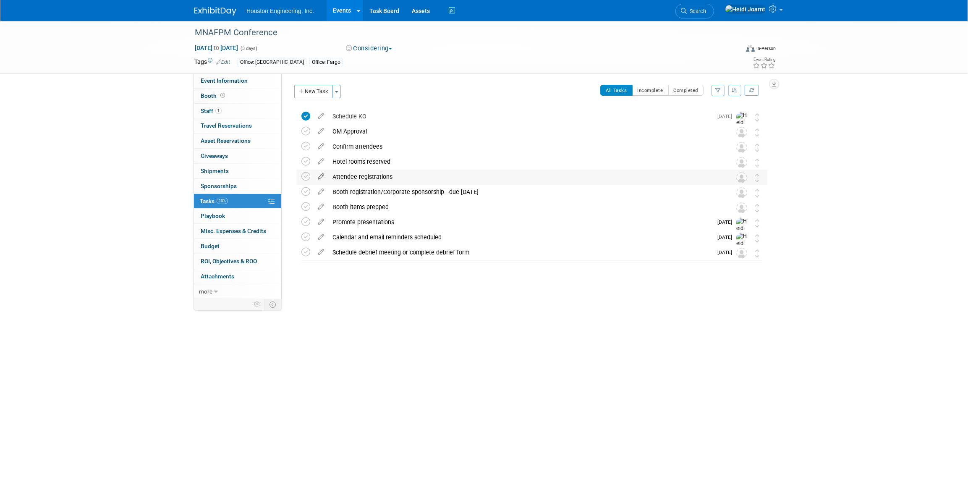
click at [321, 173] on icon at bounding box center [321, 175] width 15 height 10
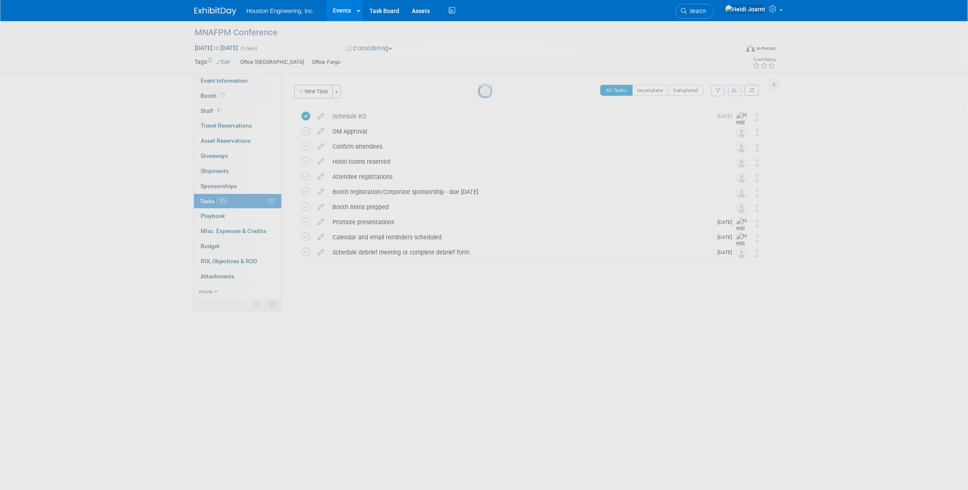
select select "7"
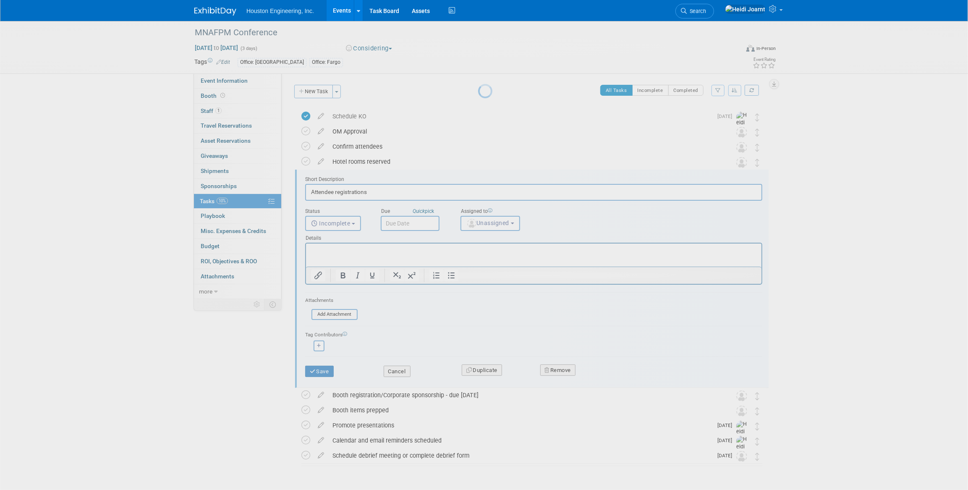
scroll to position [24, 0]
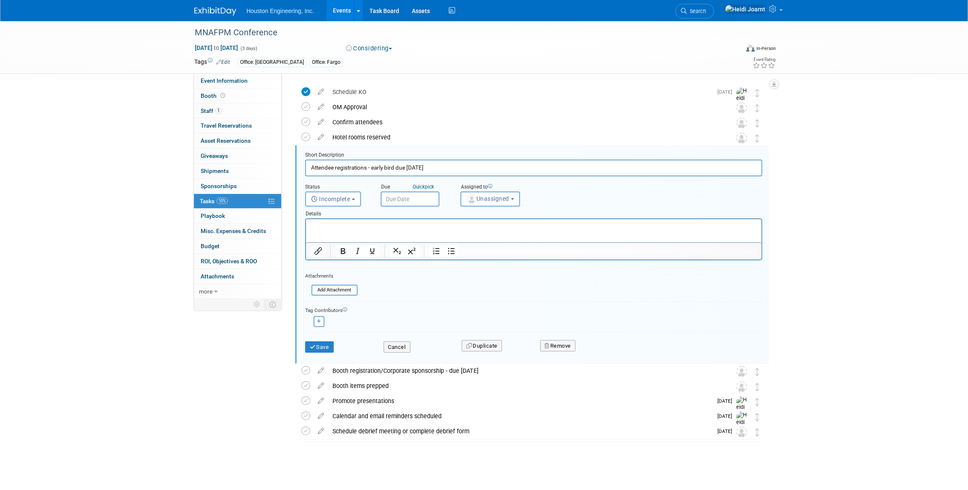
type input "Attendee registrations - early bird due [DATE]"
click at [409, 203] on input "text" at bounding box center [410, 198] width 59 height 15
click at [503, 221] on span at bounding box center [501, 216] width 15 height 14
select select "9"
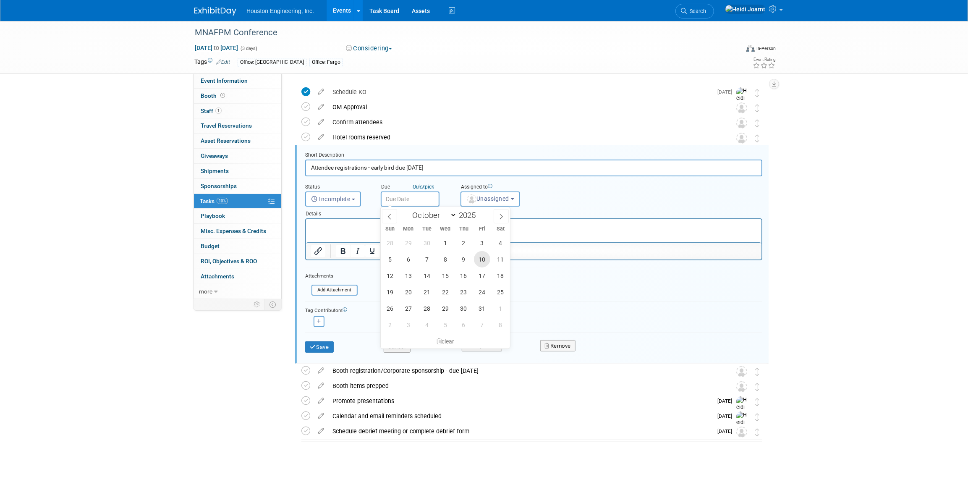
click at [481, 259] on span "10" at bounding box center [482, 259] width 16 height 16
type input "[DATE]"
click at [325, 345] on button "Save" at bounding box center [319, 347] width 29 height 12
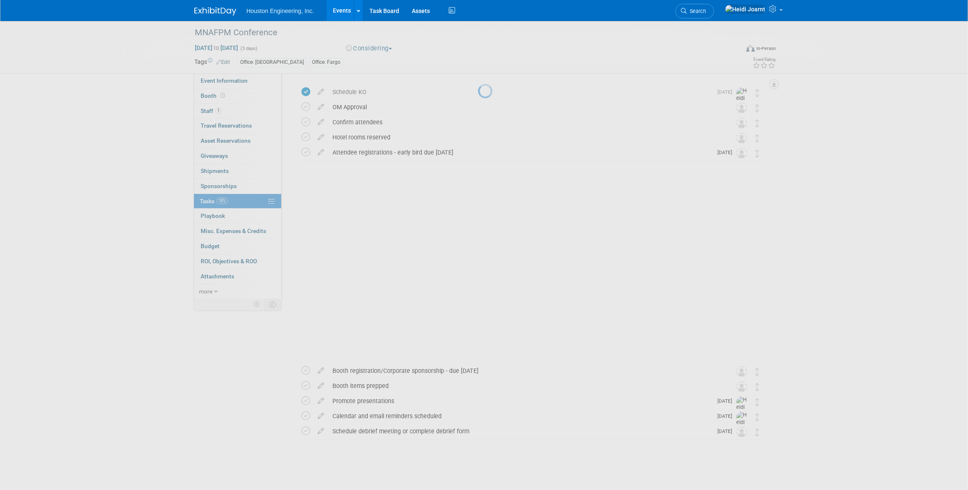
scroll to position [0, 0]
